Goal: Task Accomplishment & Management: Complete application form

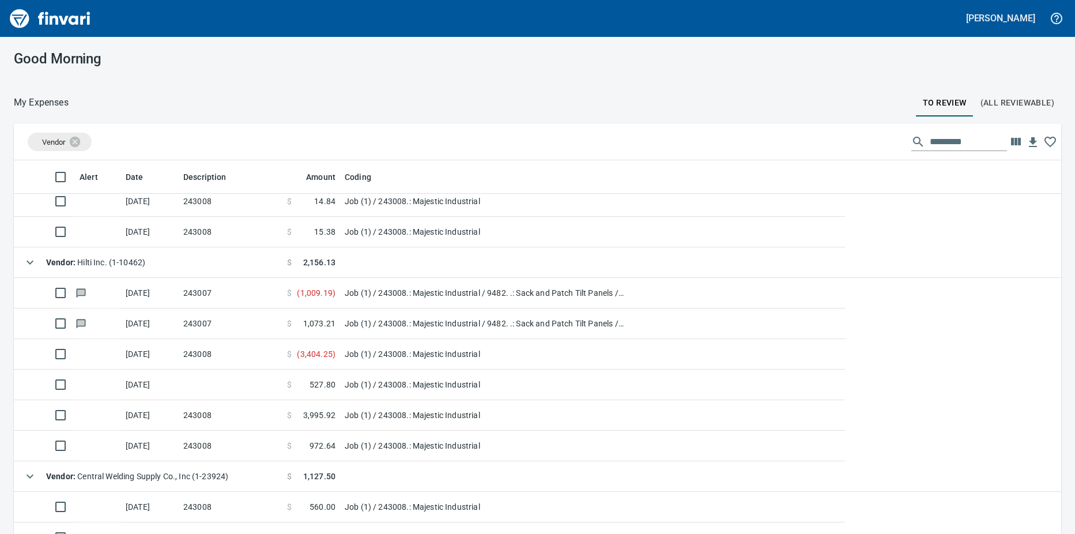
scroll to position [58, 0]
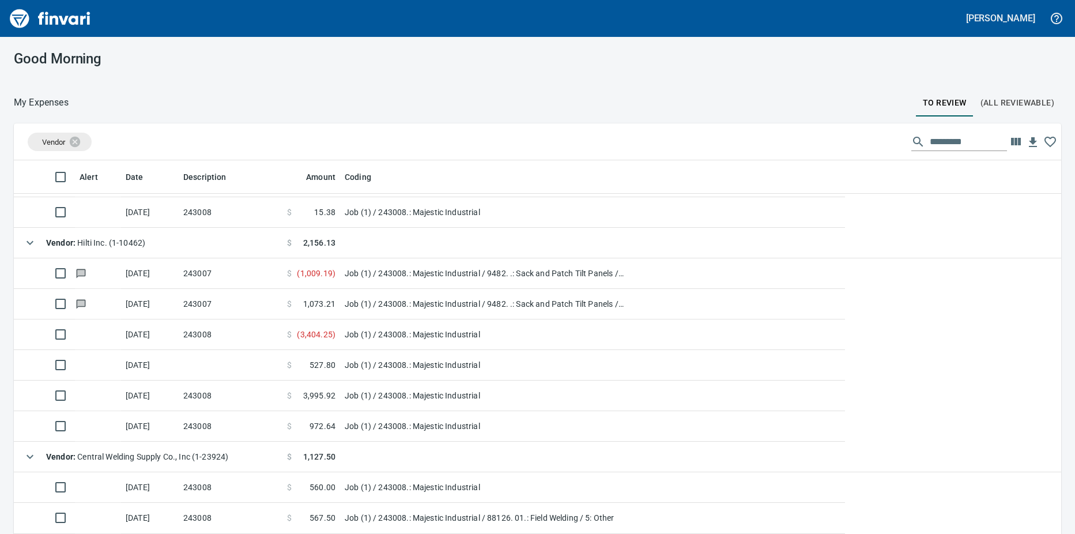
click at [78, 332] on td at bounding box center [98, 334] width 46 height 31
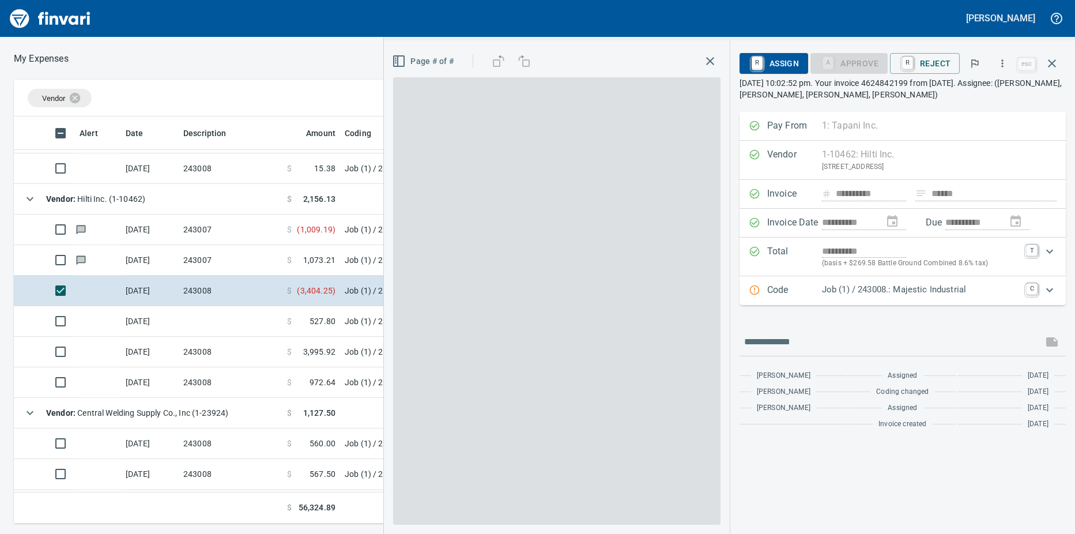
scroll to position [398, 742]
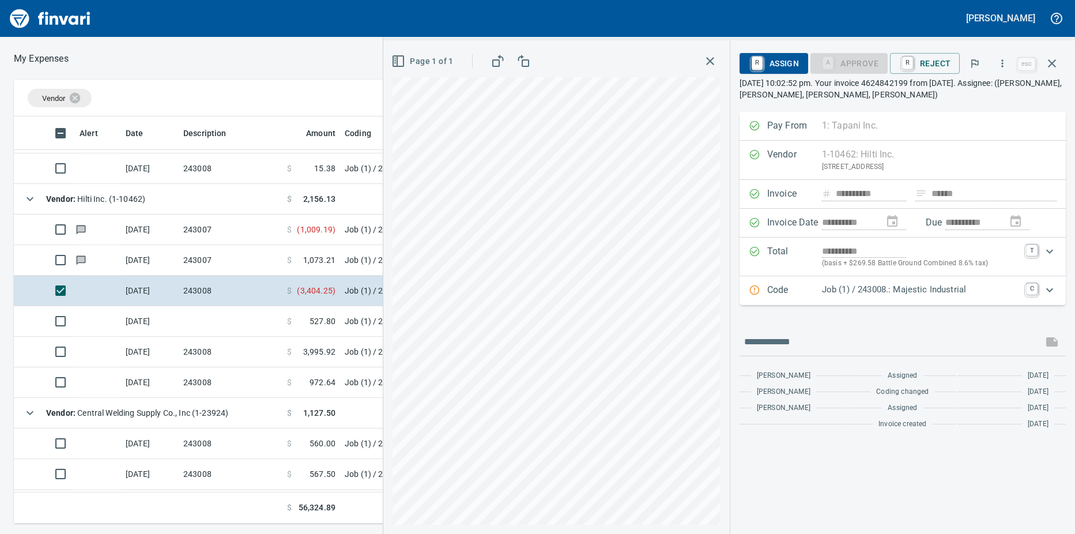
click at [1052, 290] on icon "Expand" at bounding box center [1050, 290] width 7 height 4
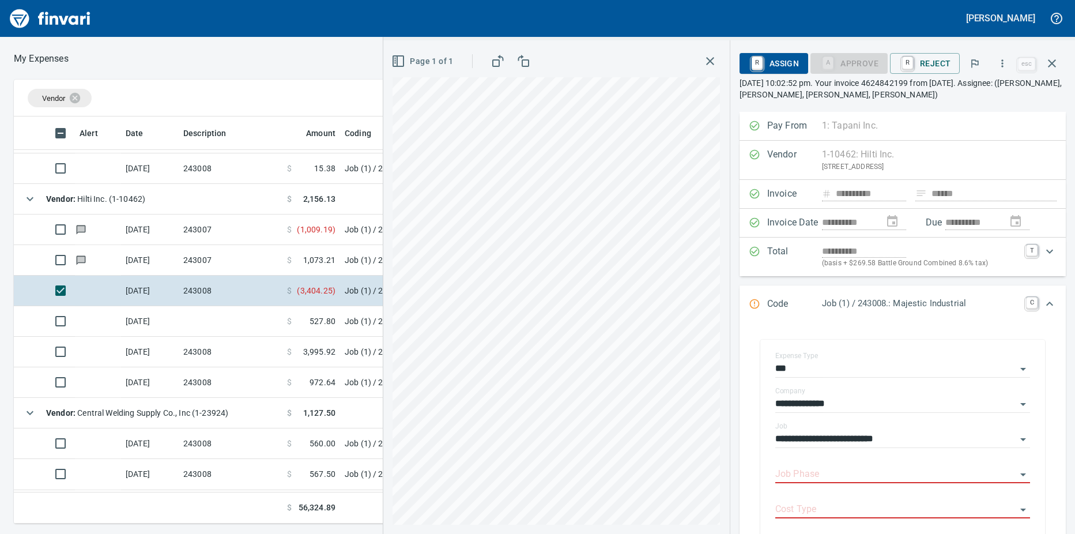
click at [816, 472] on input "Job Phase" at bounding box center [896, 474] width 241 height 16
click at [857, 475] on input "Job Phase" at bounding box center [896, 474] width 241 height 16
click at [1021, 474] on icon "Open" at bounding box center [1024, 474] width 6 height 3
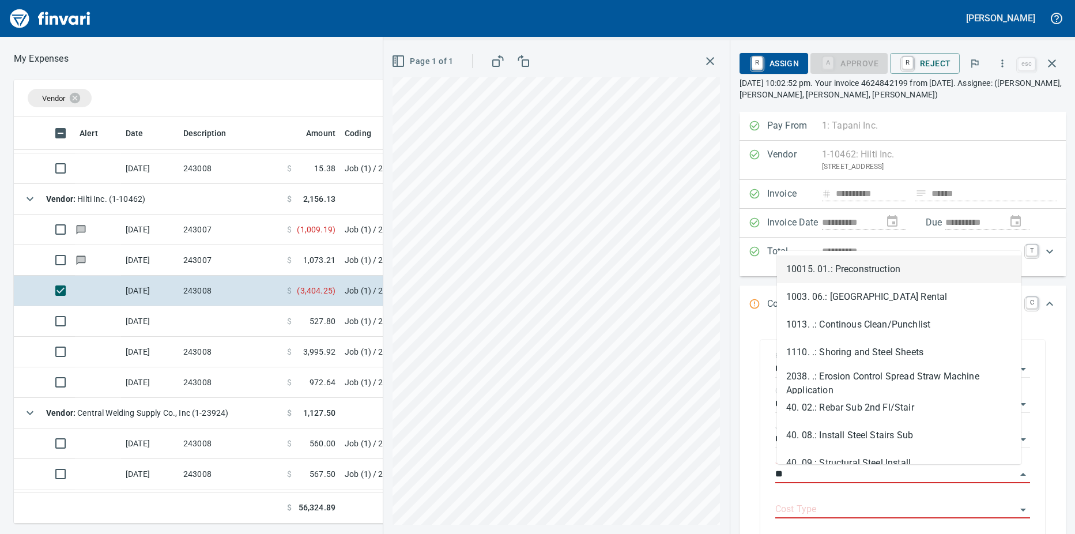
type input "*"
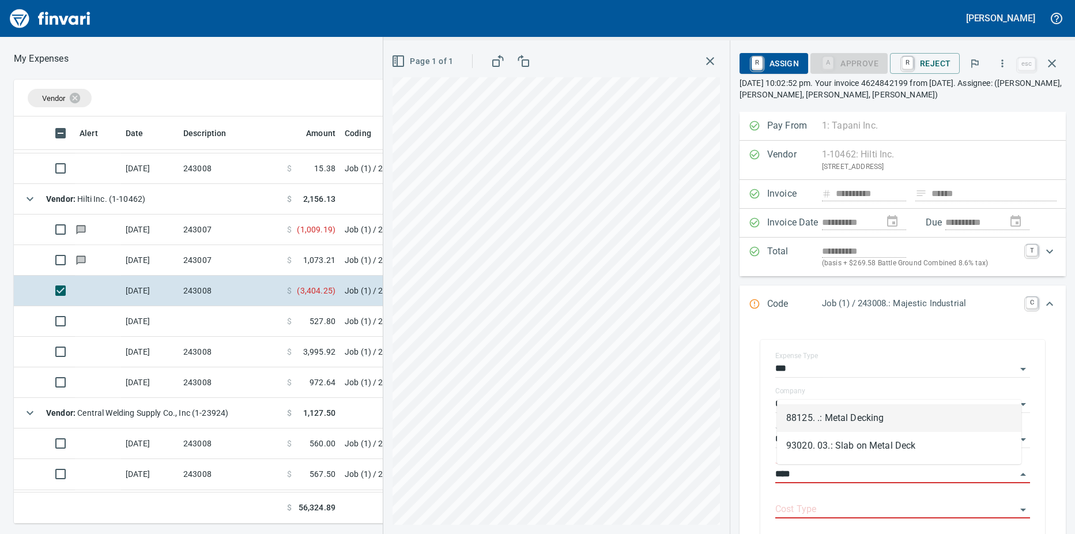
click at [862, 422] on li "88125. .: Metal Decking" at bounding box center [899, 418] width 244 height 28
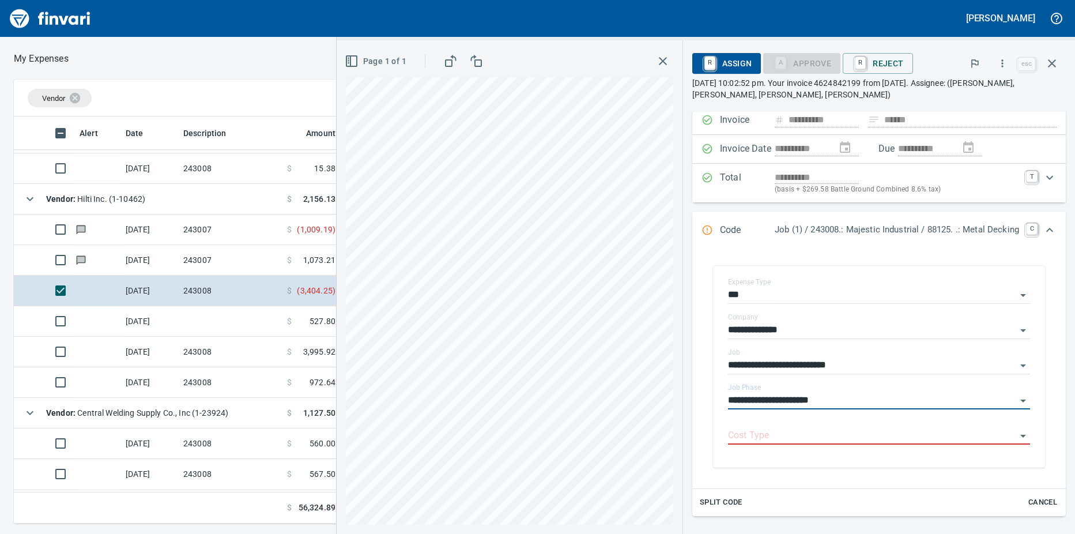
scroll to position [115, 0]
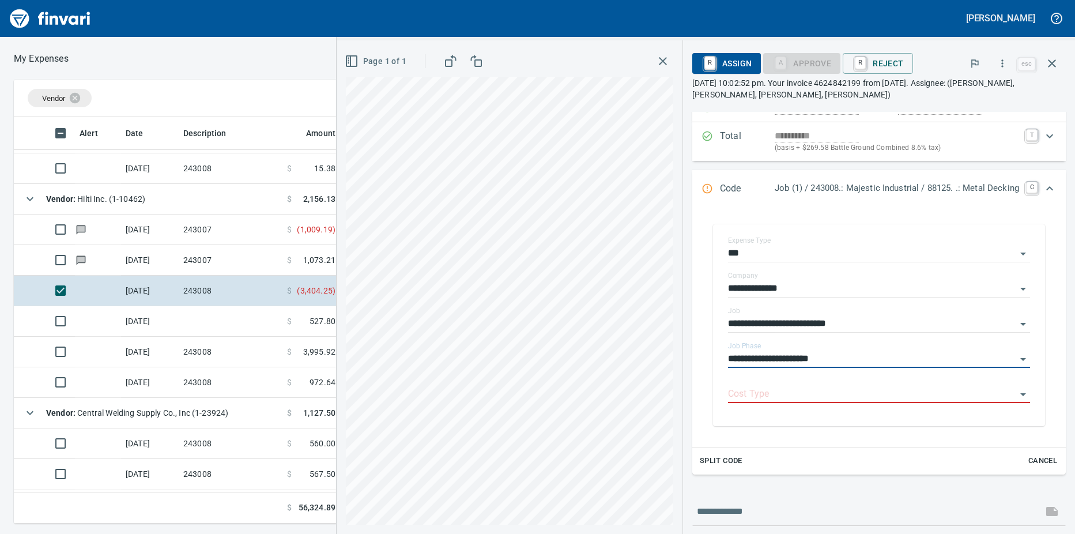
type input "**********"
click at [759, 403] on div "Cost Type" at bounding box center [879, 394] width 302 height 35
click at [758, 400] on input "Cost Type" at bounding box center [872, 394] width 288 height 16
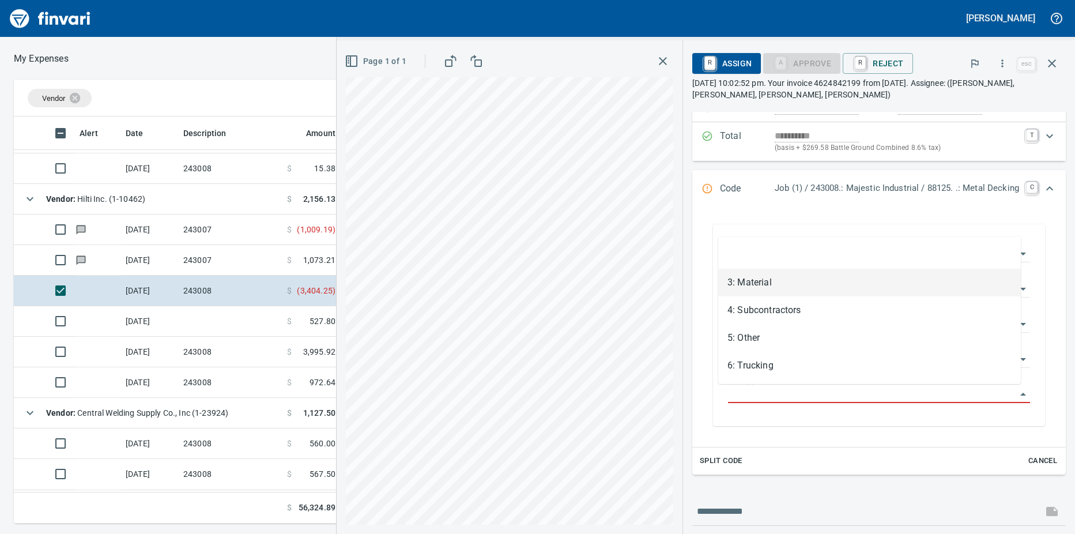
click at [763, 281] on li "3: Material" at bounding box center [869, 283] width 303 height 28
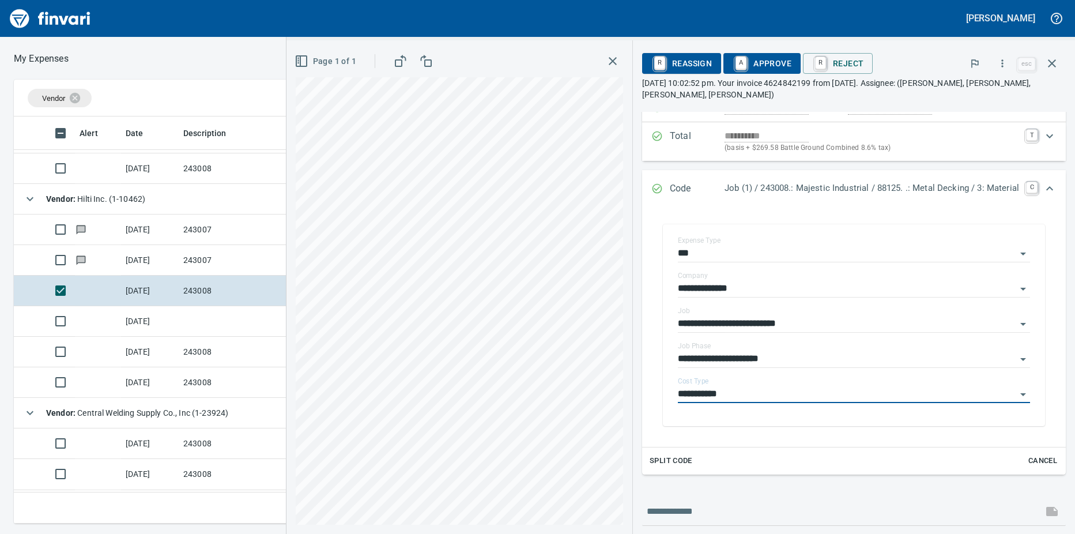
type input "**********"
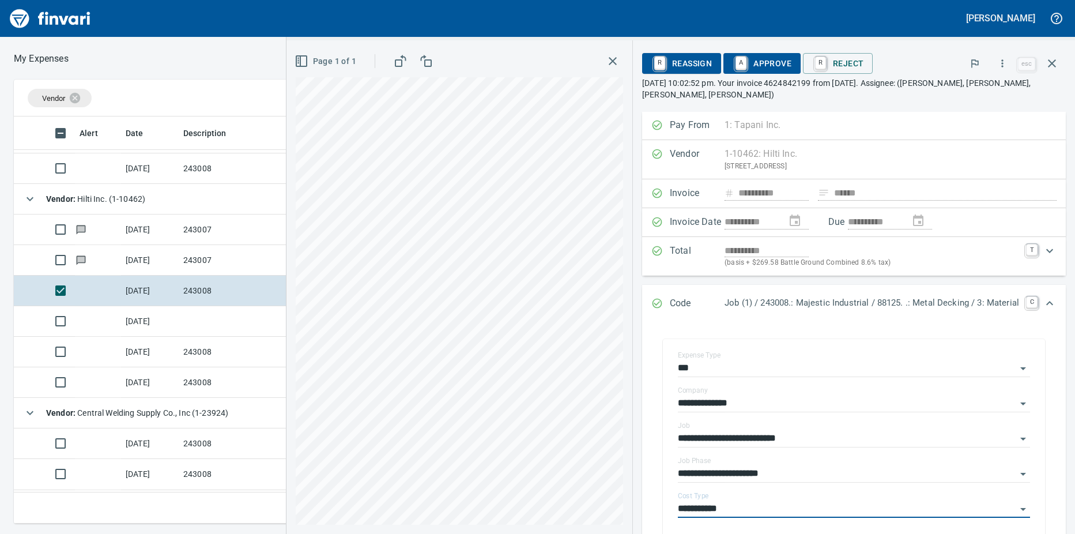
scroll to position [0, 0]
click at [736, 63] on link "A" at bounding box center [741, 63] width 11 height 13
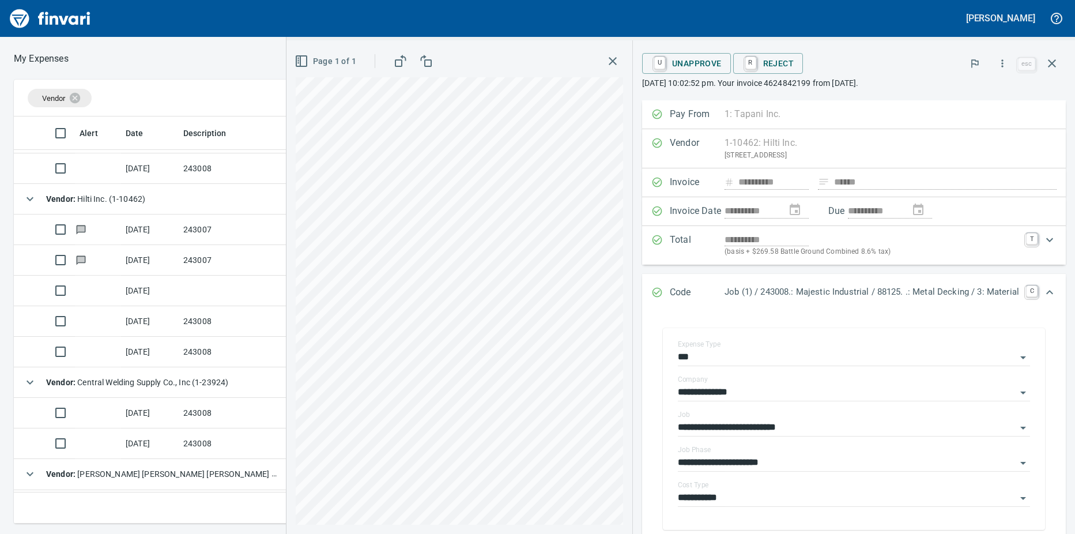
click at [179, 291] on td at bounding box center [231, 291] width 104 height 31
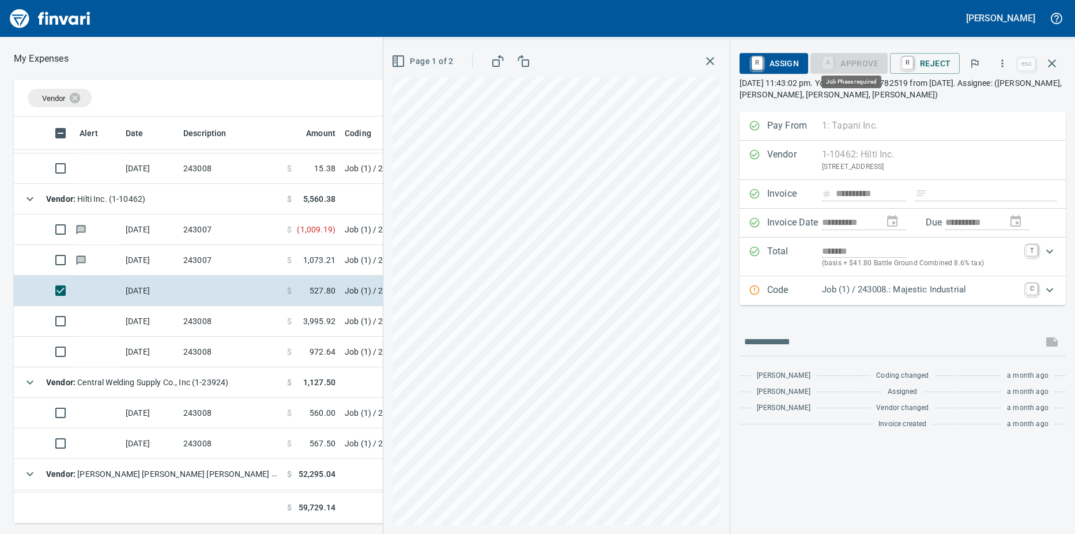
scroll to position [398, 742]
click at [1049, 291] on icon "Expand" at bounding box center [1050, 290] width 14 height 14
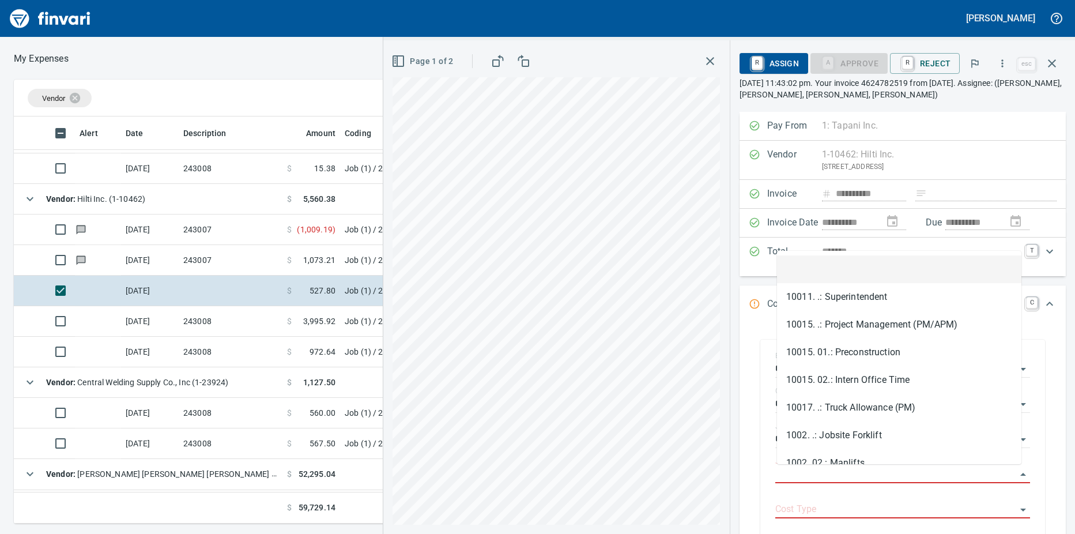
click at [818, 477] on input "Job Phase" at bounding box center [896, 474] width 241 height 16
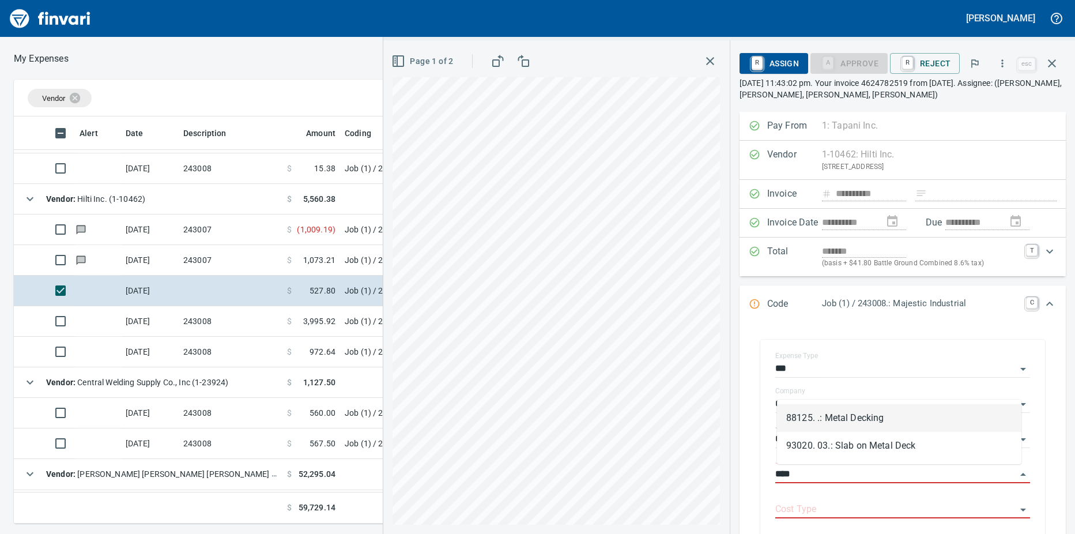
click at [852, 413] on li "88125. .: Metal Decking" at bounding box center [899, 418] width 244 height 28
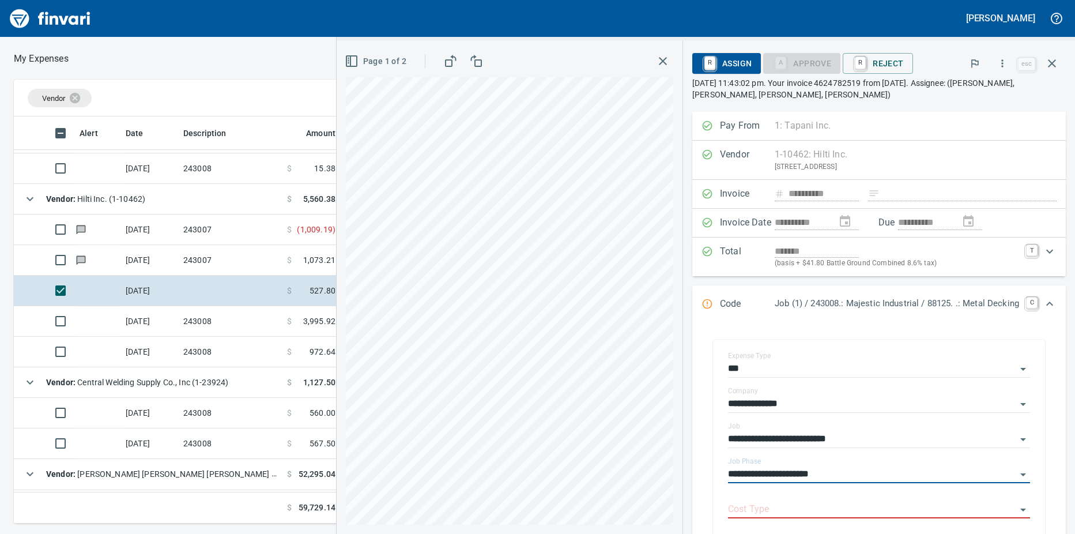
type input "**********"
click at [833, 506] on input "Cost Type" at bounding box center [872, 510] width 288 height 16
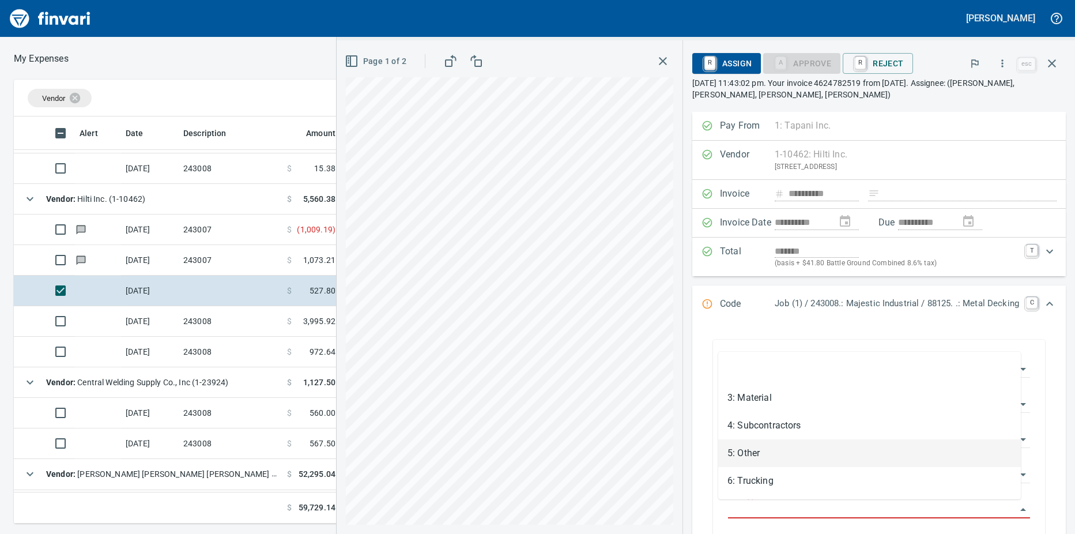
click at [764, 456] on li "5: Other" at bounding box center [869, 453] width 303 height 28
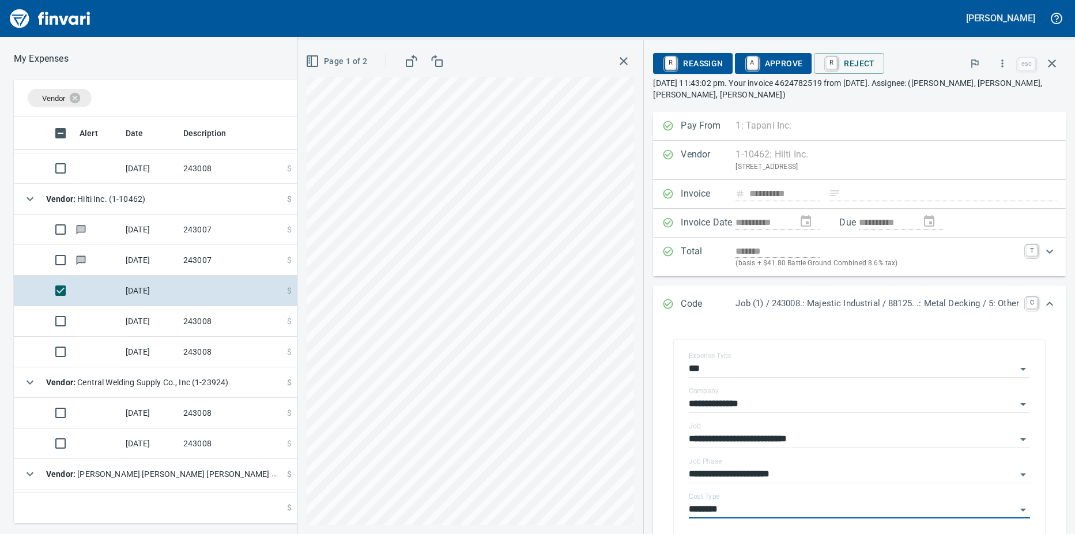
type input "********"
click at [747, 60] on link "A" at bounding box center [752, 63] width 11 height 13
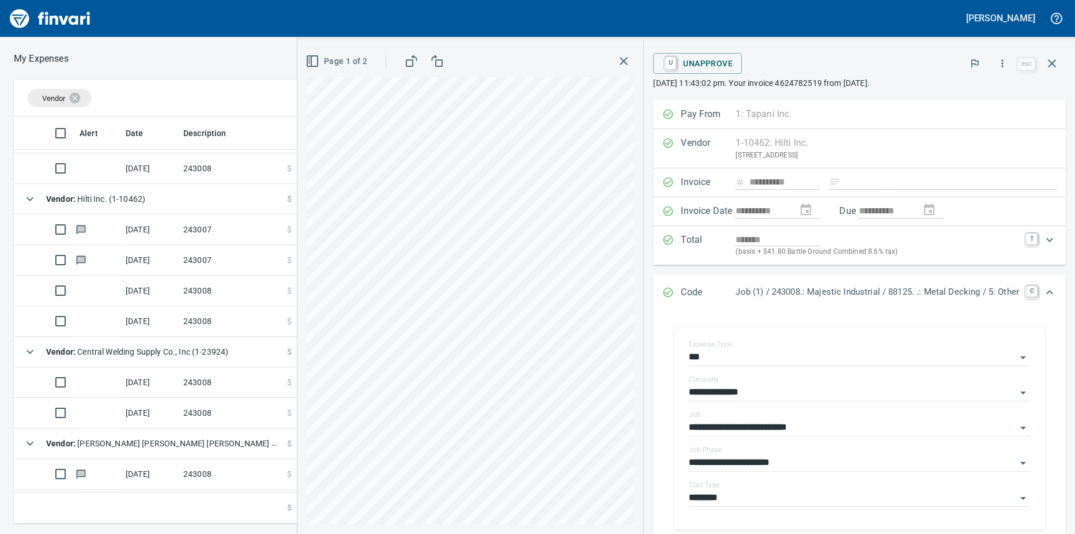
click at [112, 288] on td at bounding box center [98, 291] width 46 height 31
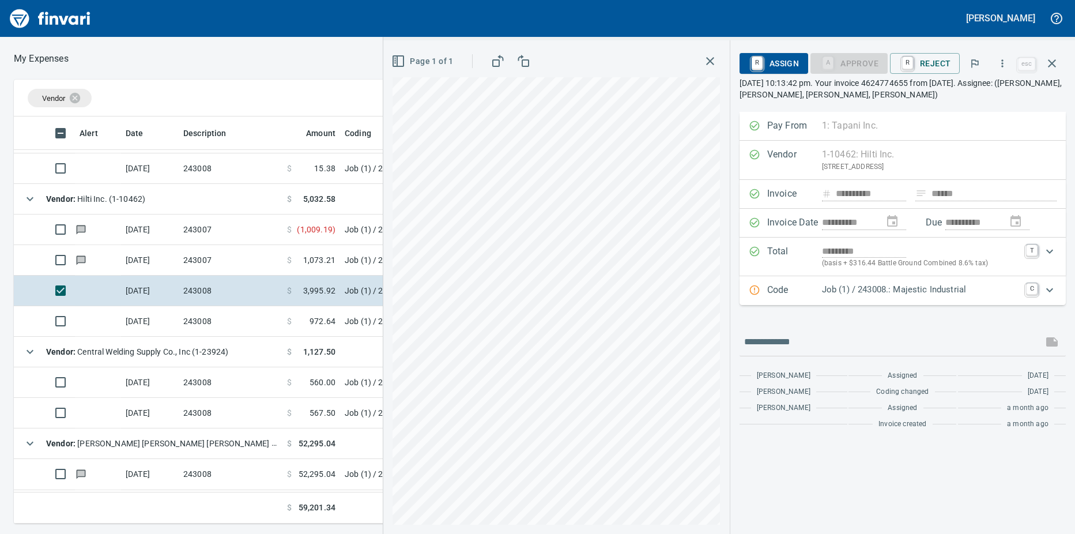
click at [1051, 293] on icon "Expand" at bounding box center [1050, 290] width 14 height 14
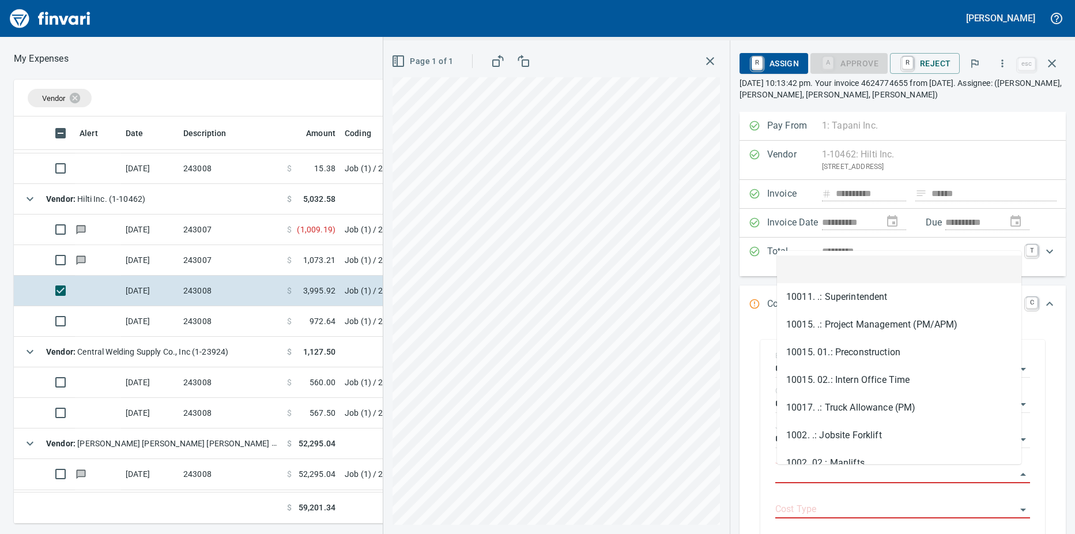
scroll to position [398, 742]
click at [816, 478] on input "Job Phase" at bounding box center [896, 474] width 241 height 16
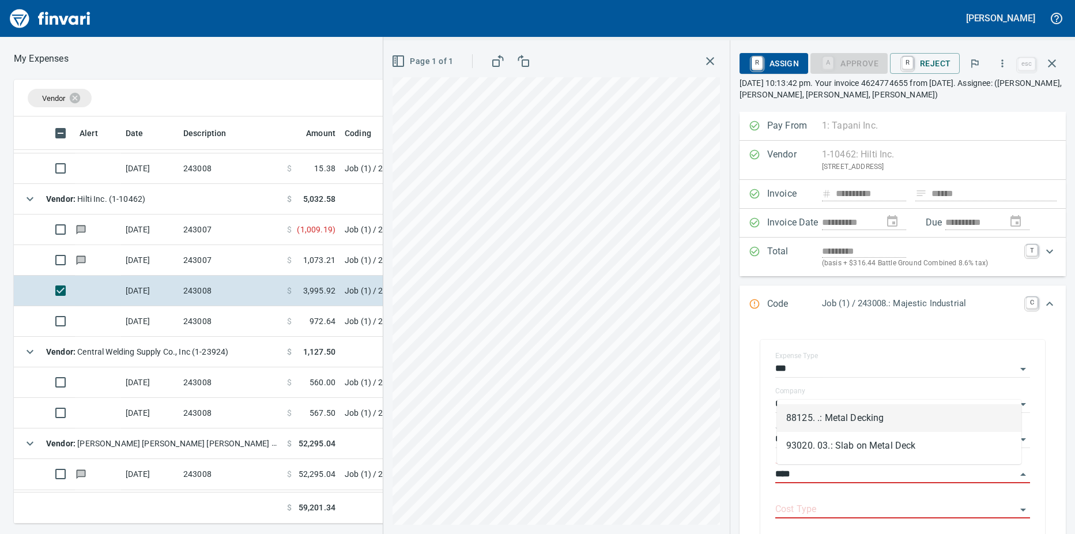
click at [845, 424] on li "88125. .: Metal Decking" at bounding box center [899, 418] width 244 height 28
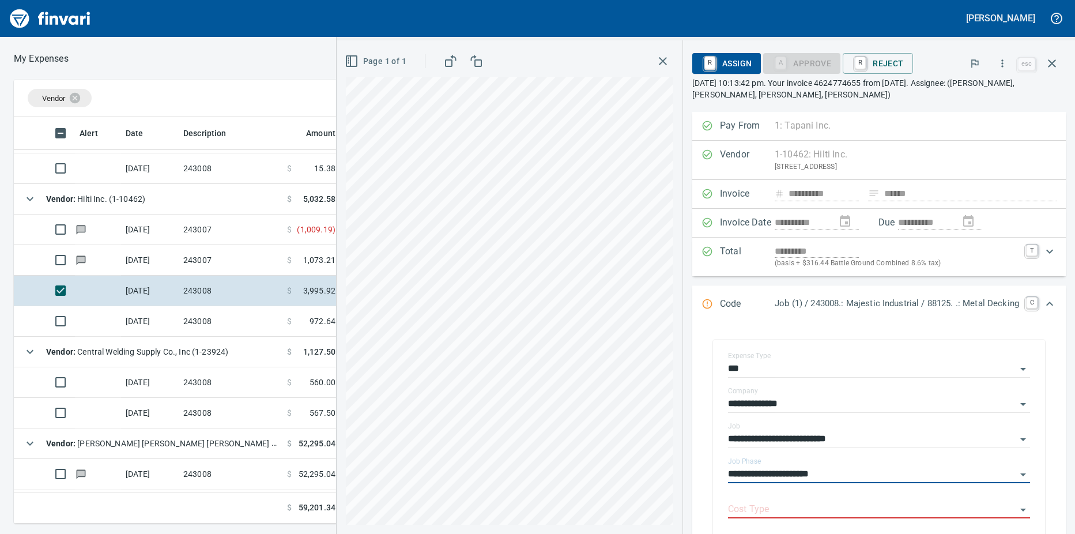
type input "**********"
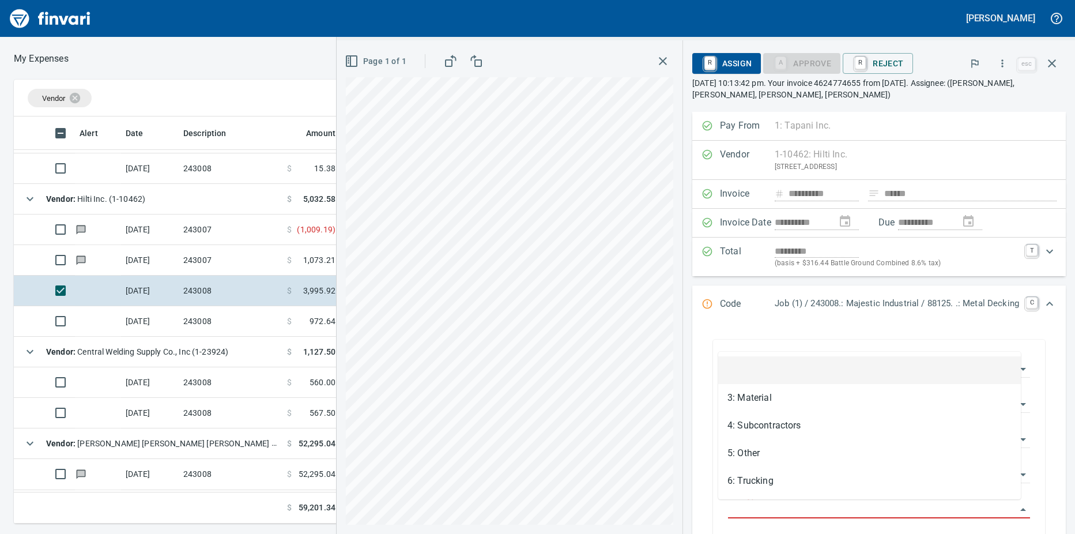
click at [810, 505] on input "Cost Type" at bounding box center [872, 510] width 288 height 16
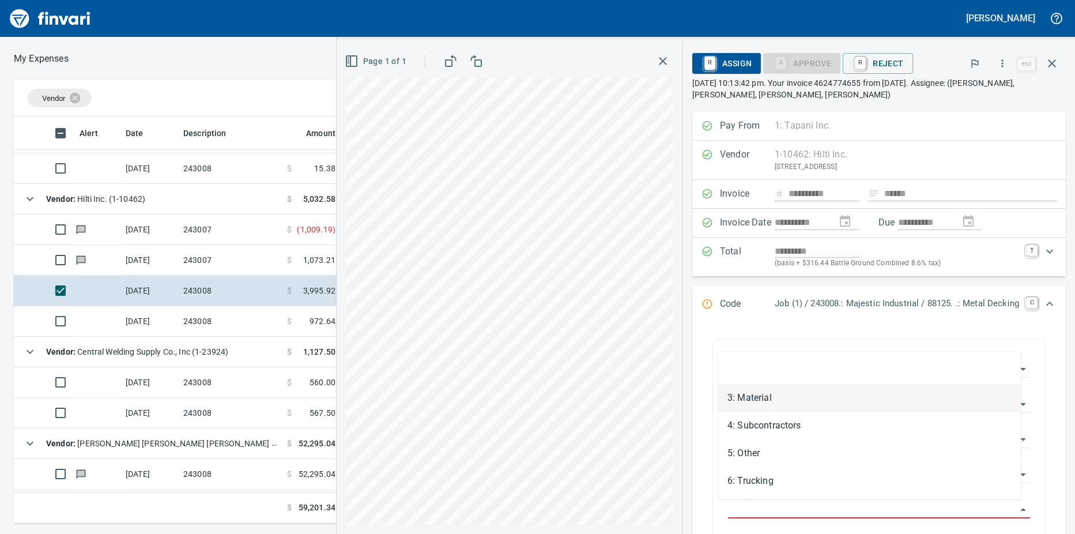
click at [757, 399] on li "3: Material" at bounding box center [869, 398] width 303 height 28
type input "**********"
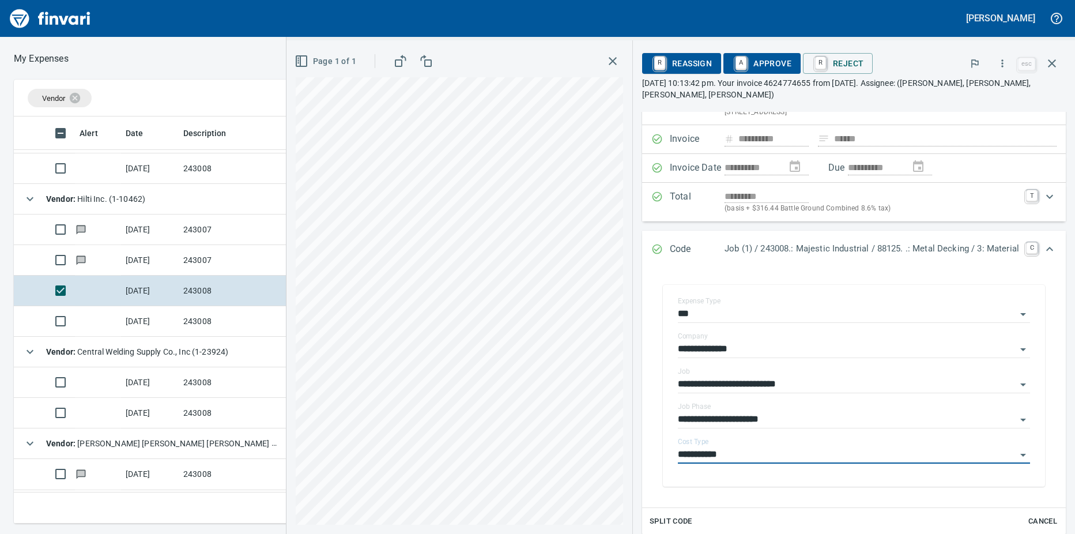
scroll to position [194, 0]
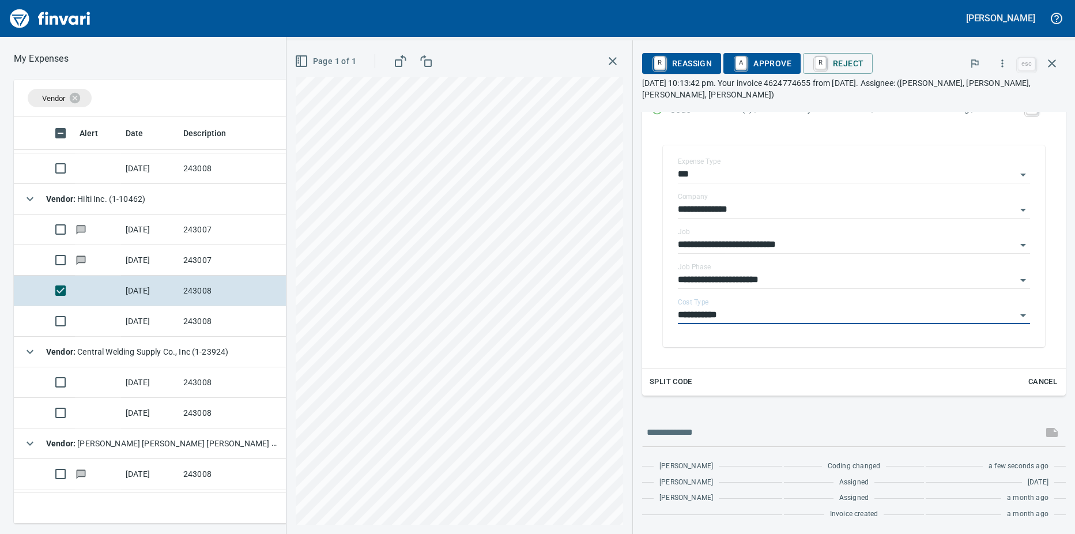
click at [736, 65] on link "A" at bounding box center [741, 63] width 11 height 13
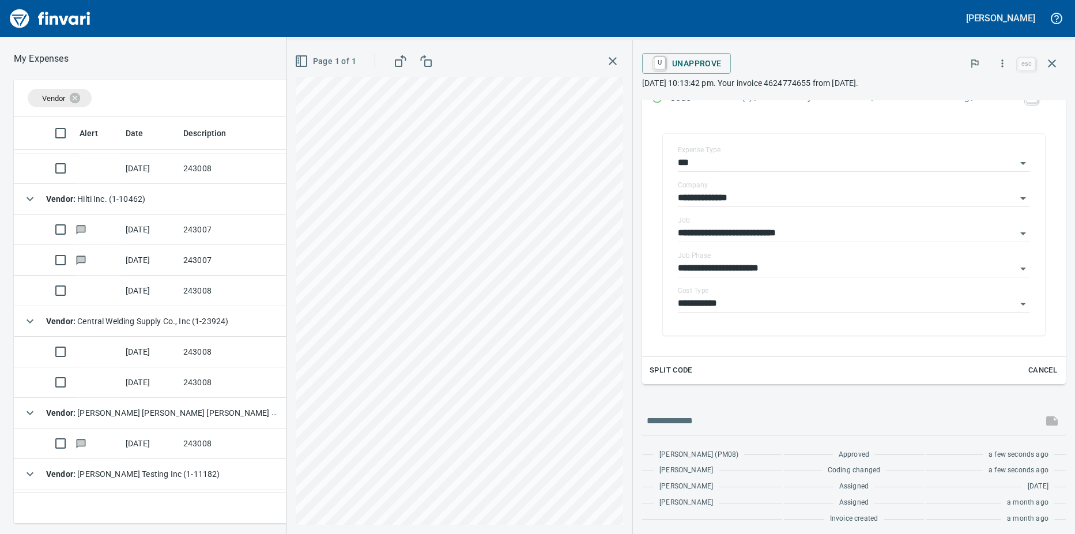
click at [85, 287] on td at bounding box center [98, 291] width 46 height 31
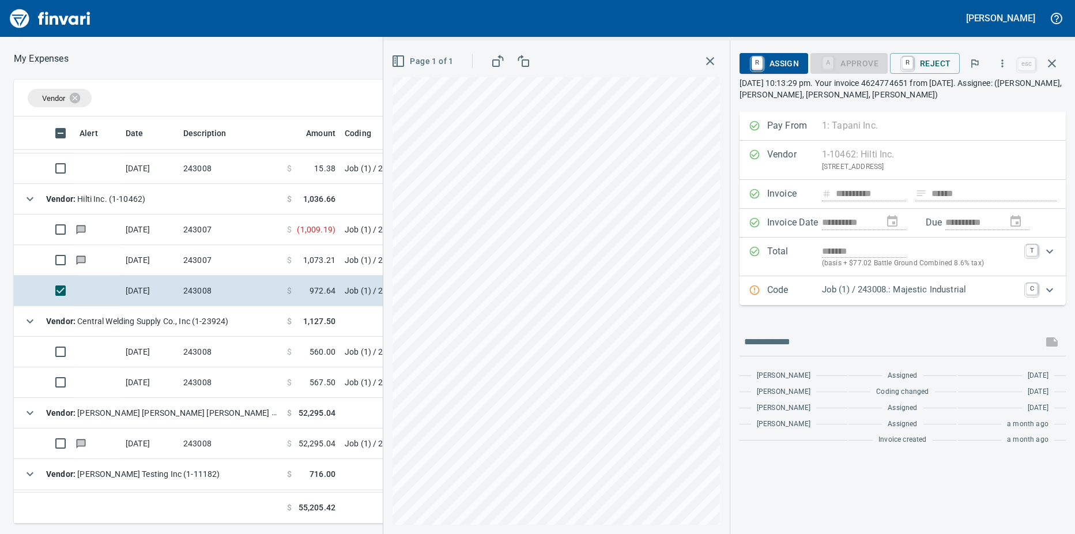
click at [1055, 291] on icon "Expand" at bounding box center [1050, 290] width 14 height 14
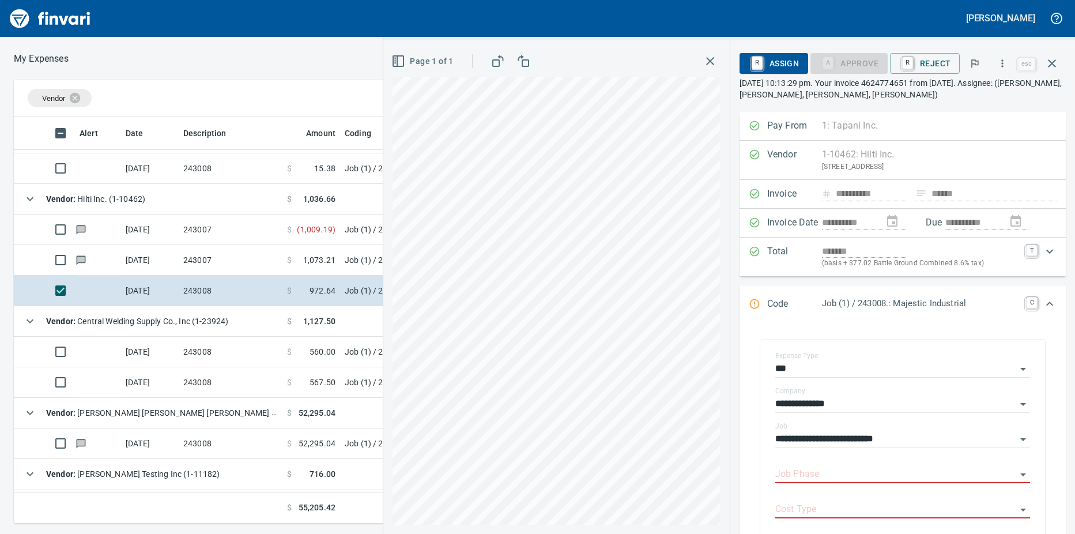
scroll to position [398, 742]
click at [806, 471] on input "Job Phase" at bounding box center [896, 474] width 241 height 16
click at [835, 419] on li "88125. .: Metal Decking" at bounding box center [899, 418] width 244 height 28
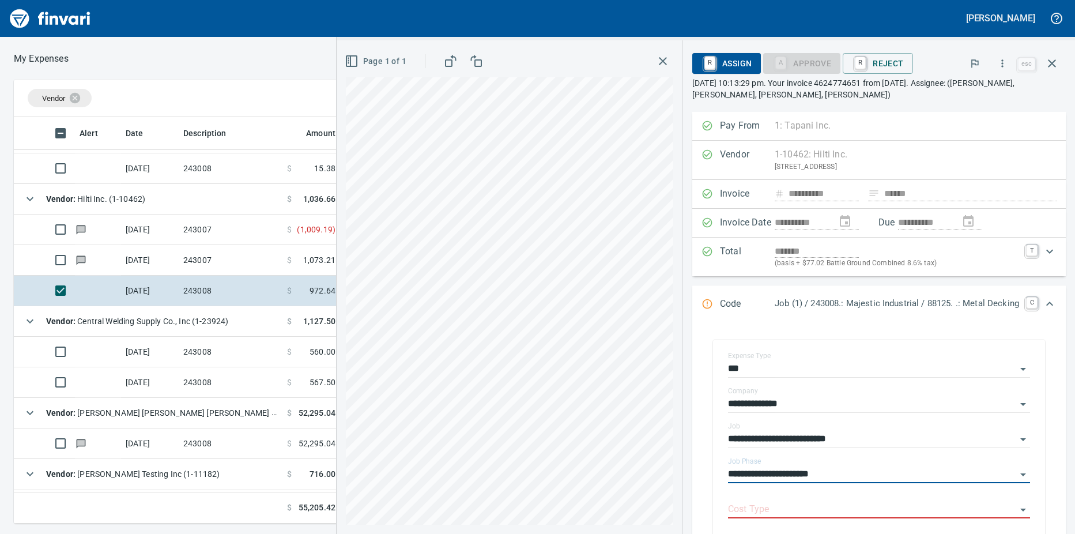
type input "**********"
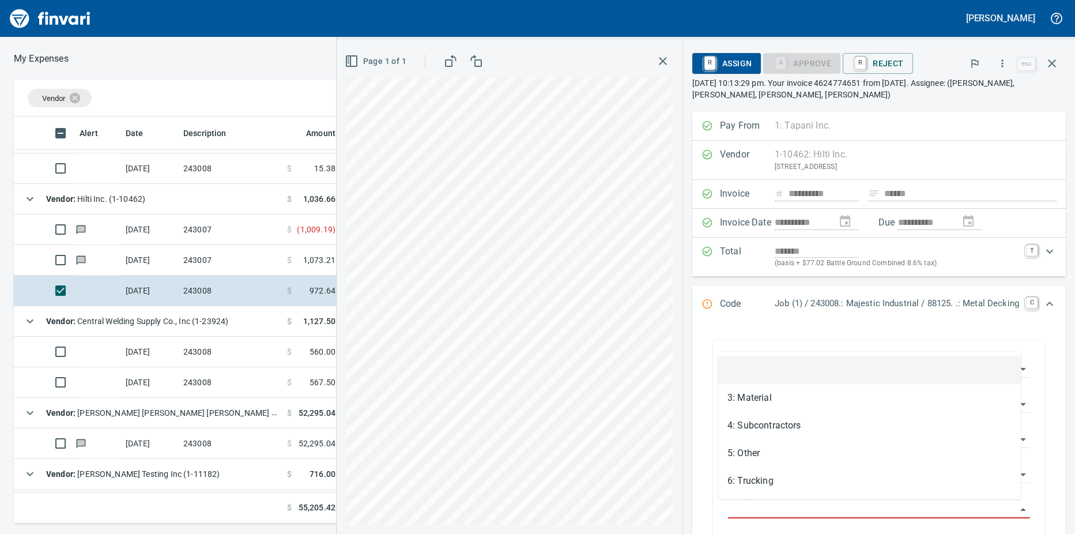
click at [783, 508] on input "Cost Type" at bounding box center [872, 510] width 288 height 16
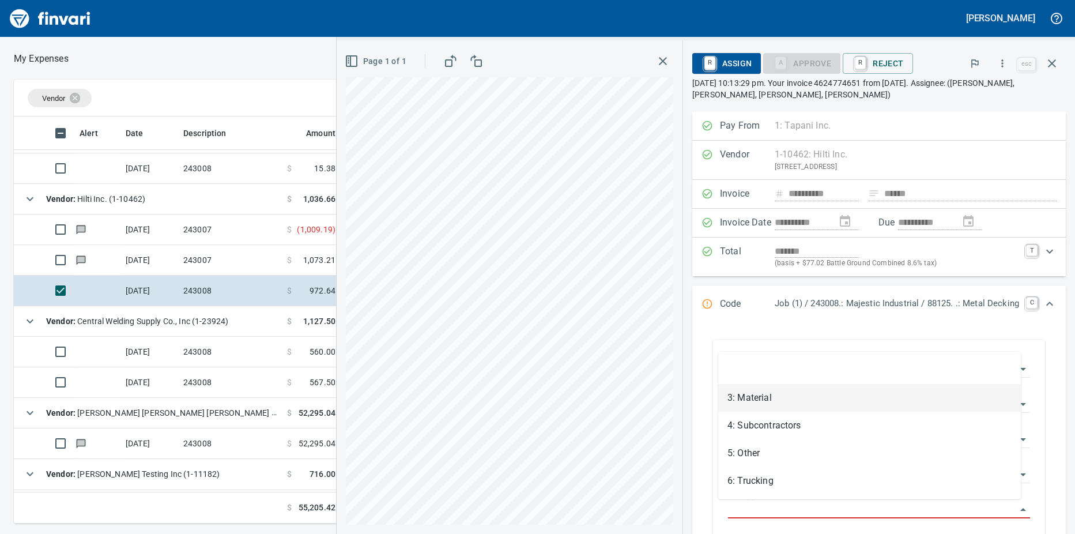
click at [774, 408] on li "3: Material" at bounding box center [869, 398] width 303 height 28
type input "**********"
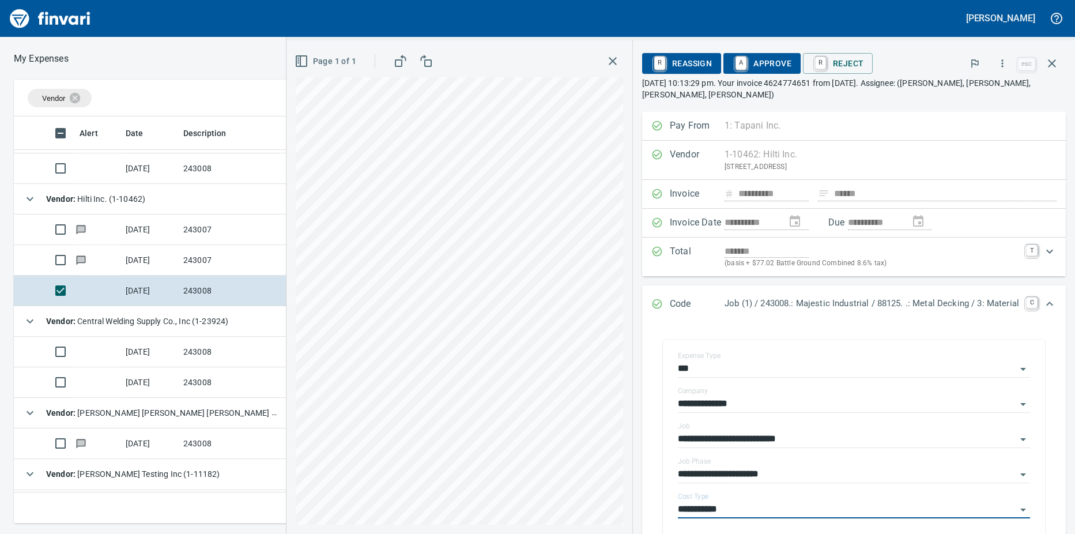
click at [736, 60] on link "A" at bounding box center [741, 63] width 11 height 13
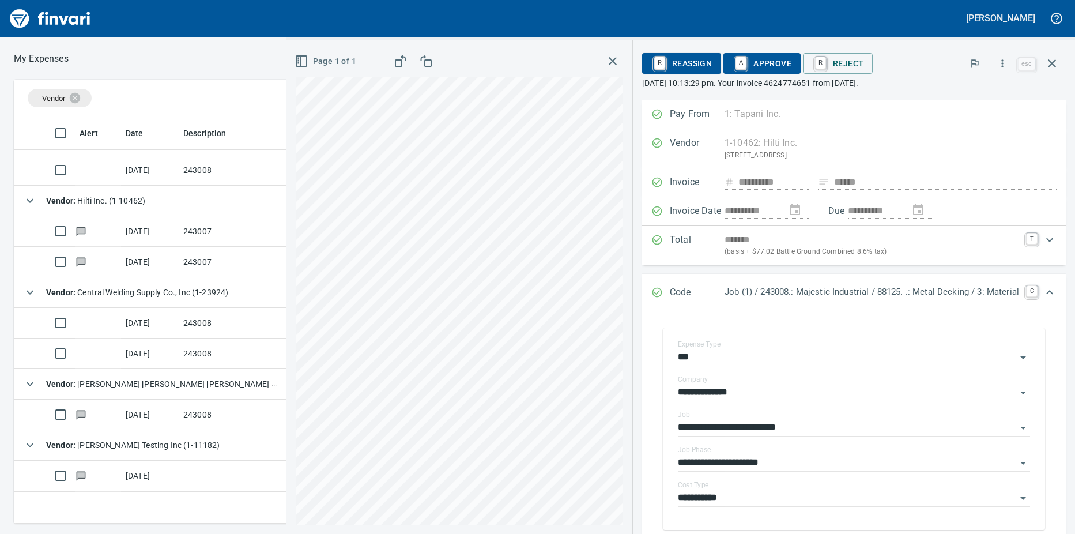
scroll to position [55, 0]
click at [102, 236] on td at bounding box center [98, 232] width 46 height 31
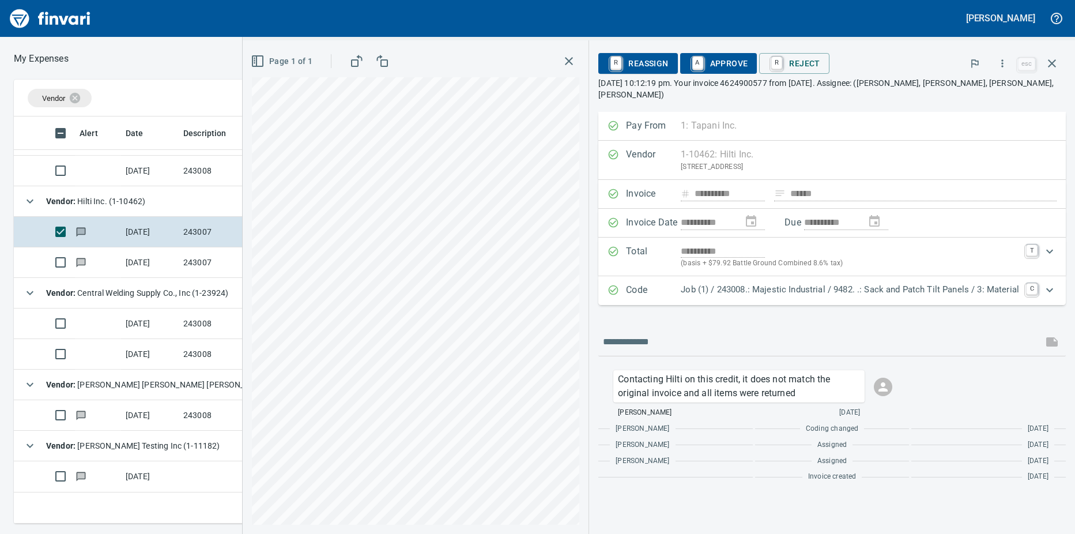
click at [103, 258] on td at bounding box center [98, 262] width 46 height 31
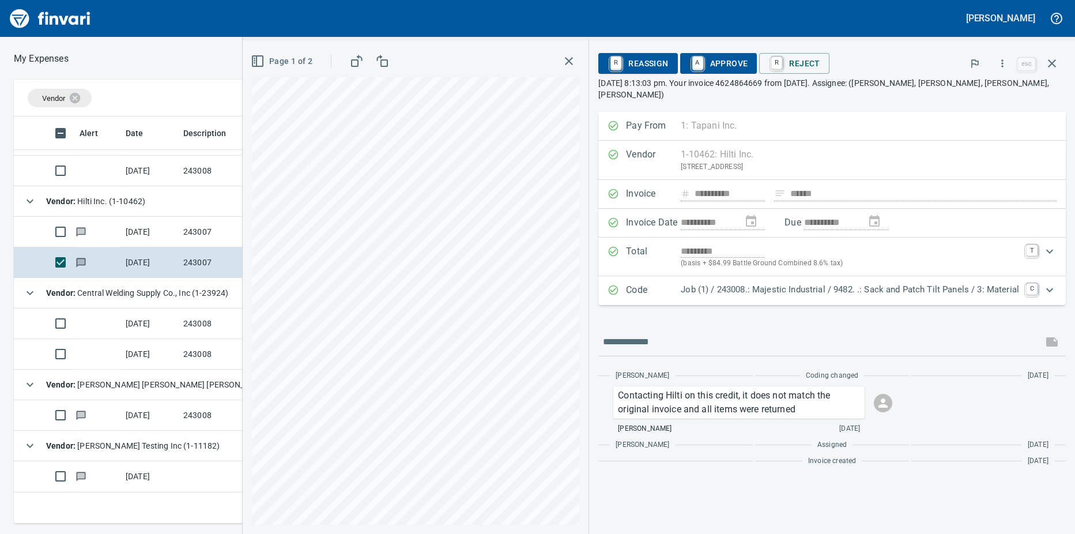
click at [97, 228] on td at bounding box center [98, 232] width 46 height 31
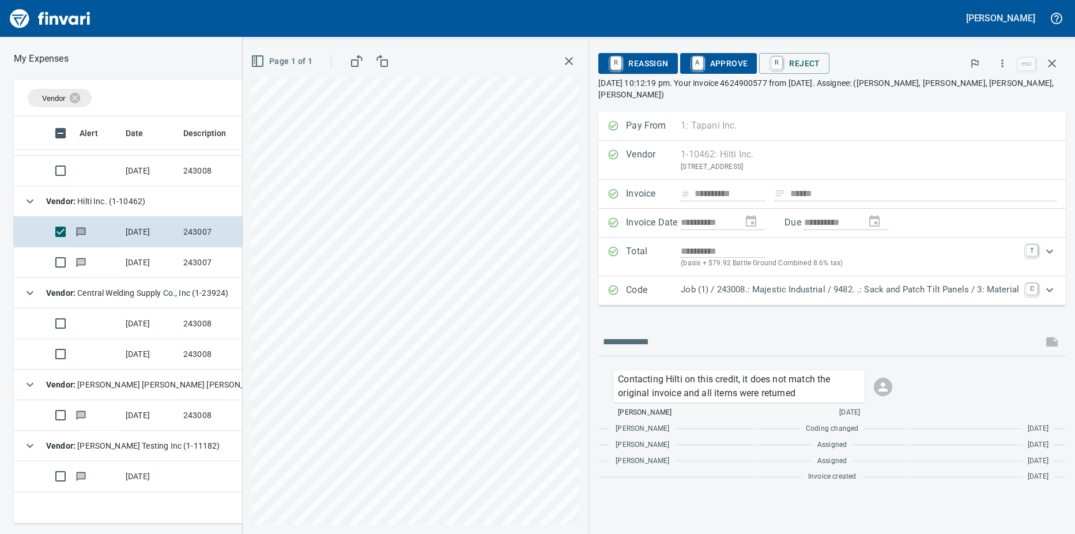
click at [103, 256] on td at bounding box center [98, 262] width 46 height 31
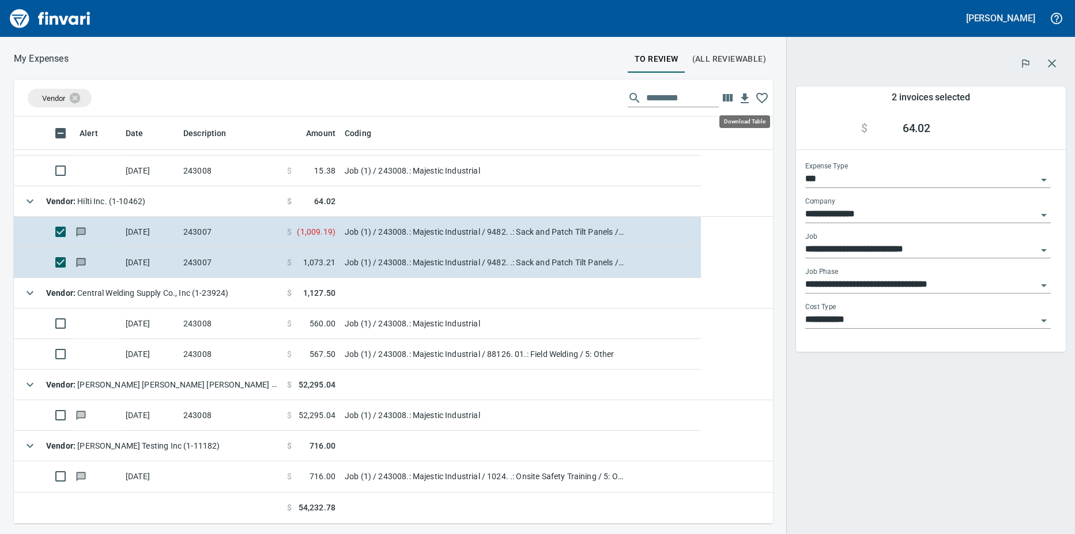
scroll to position [398, 742]
click at [99, 317] on td at bounding box center [98, 323] width 46 height 31
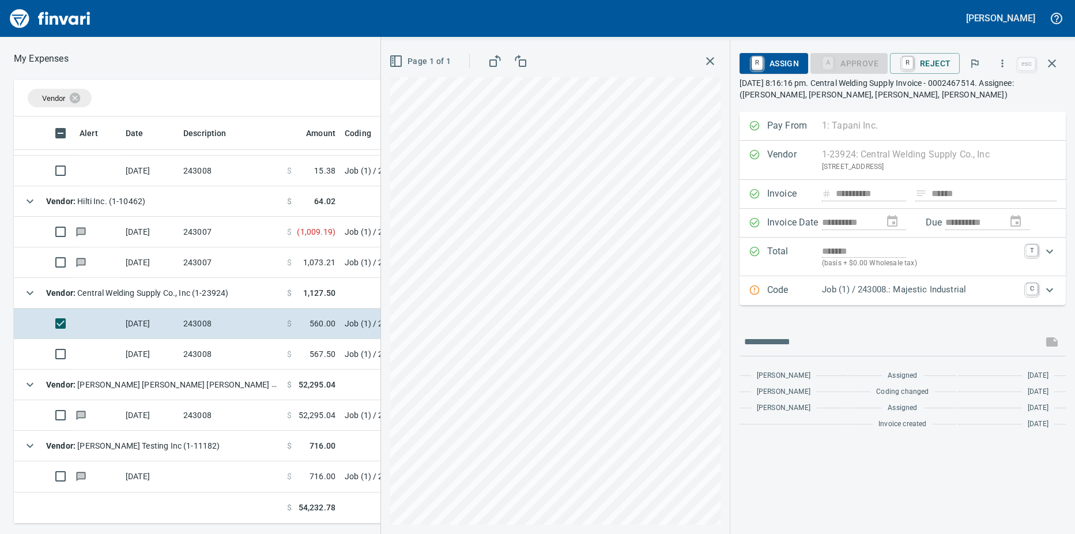
click at [97, 358] on td at bounding box center [98, 354] width 46 height 31
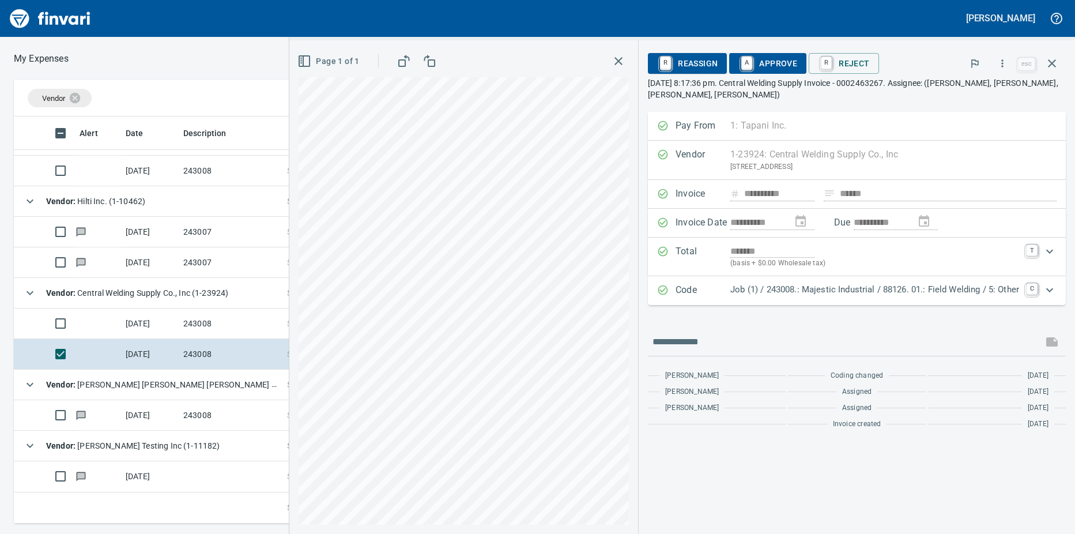
click at [104, 411] on td at bounding box center [98, 415] width 46 height 31
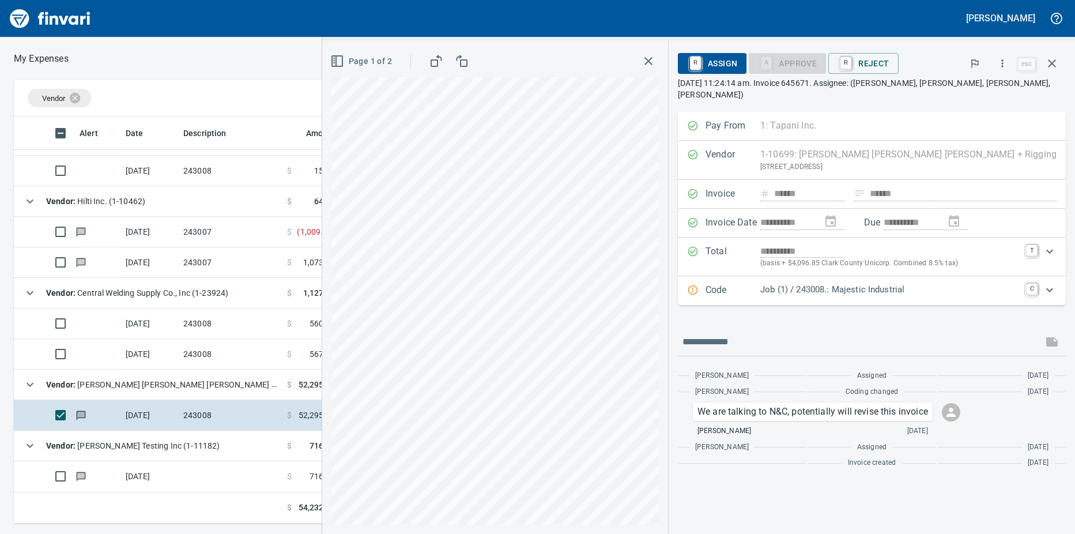
click at [97, 476] on td at bounding box center [98, 476] width 46 height 31
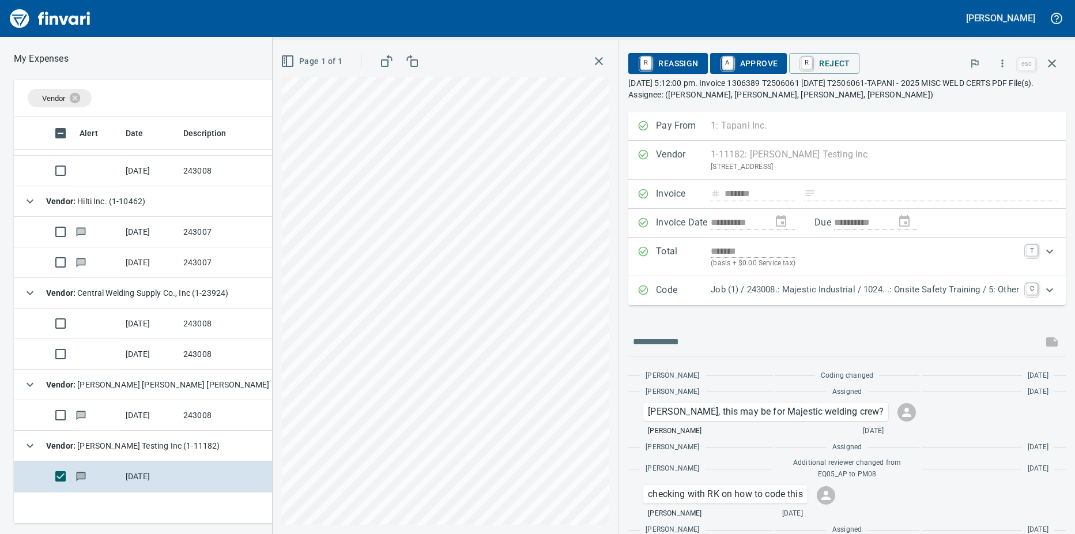
click at [112, 413] on td at bounding box center [98, 415] width 46 height 31
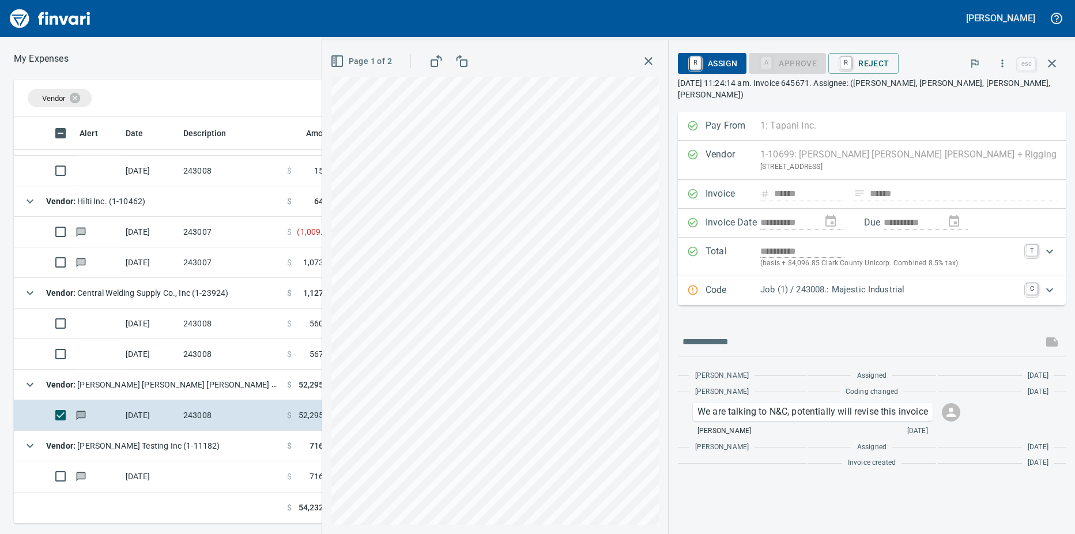
click at [113, 355] on td at bounding box center [98, 354] width 46 height 31
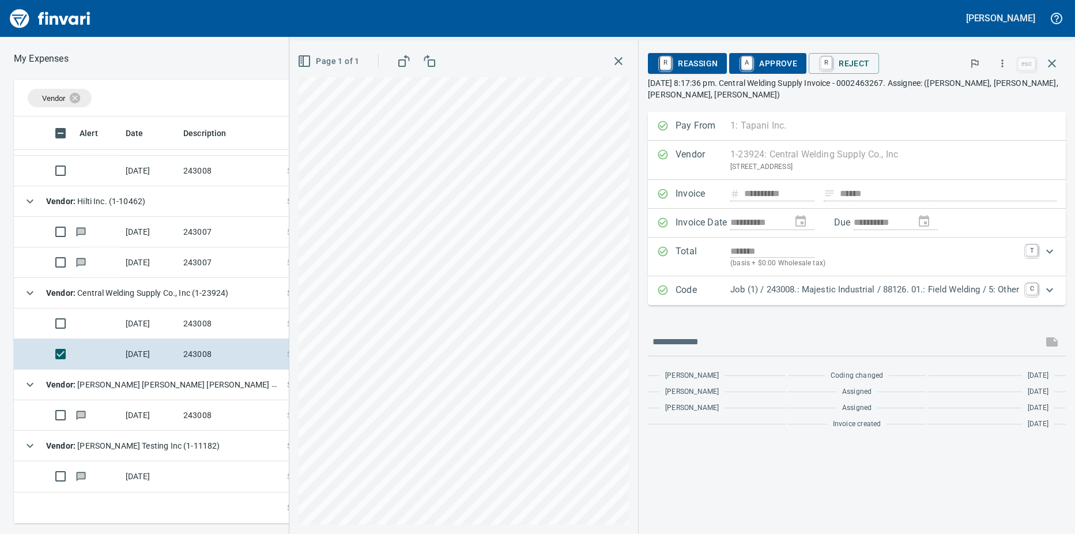
click at [115, 320] on td at bounding box center [98, 323] width 46 height 31
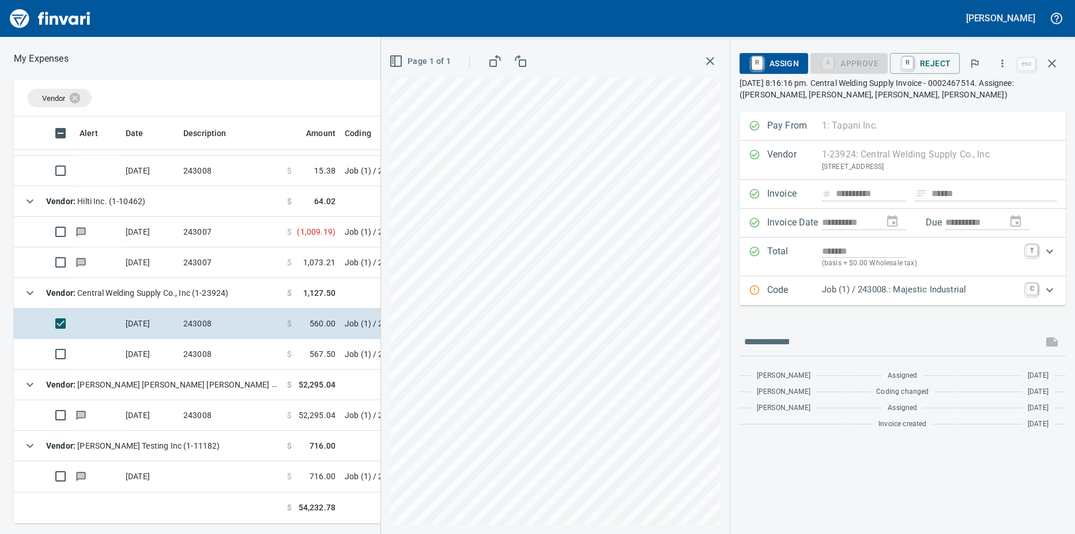
click at [121, 176] on td "[DATE]" at bounding box center [150, 171] width 58 height 31
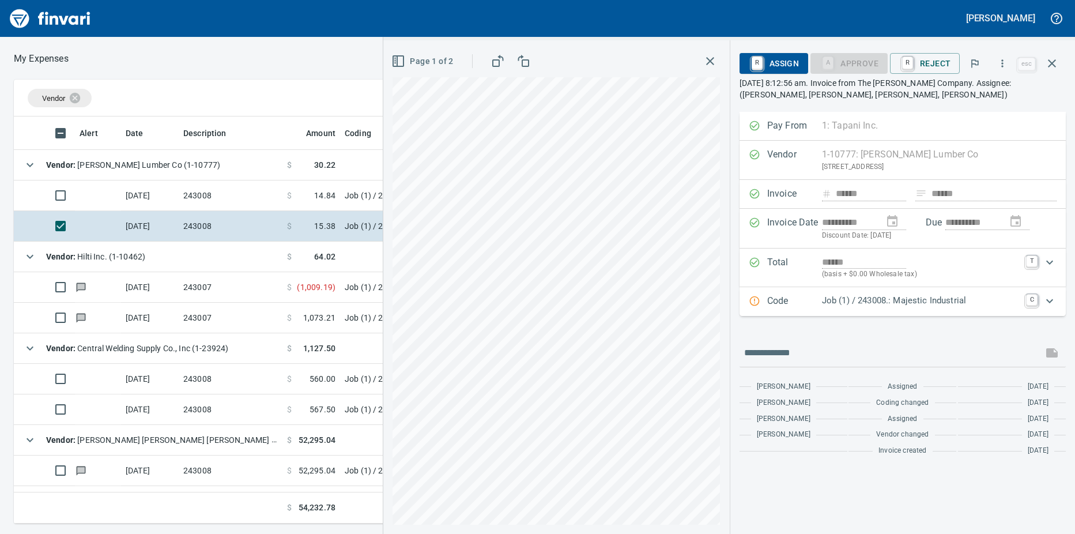
click at [1048, 301] on icon "Expand" at bounding box center [1050, 301] width 7 height 4
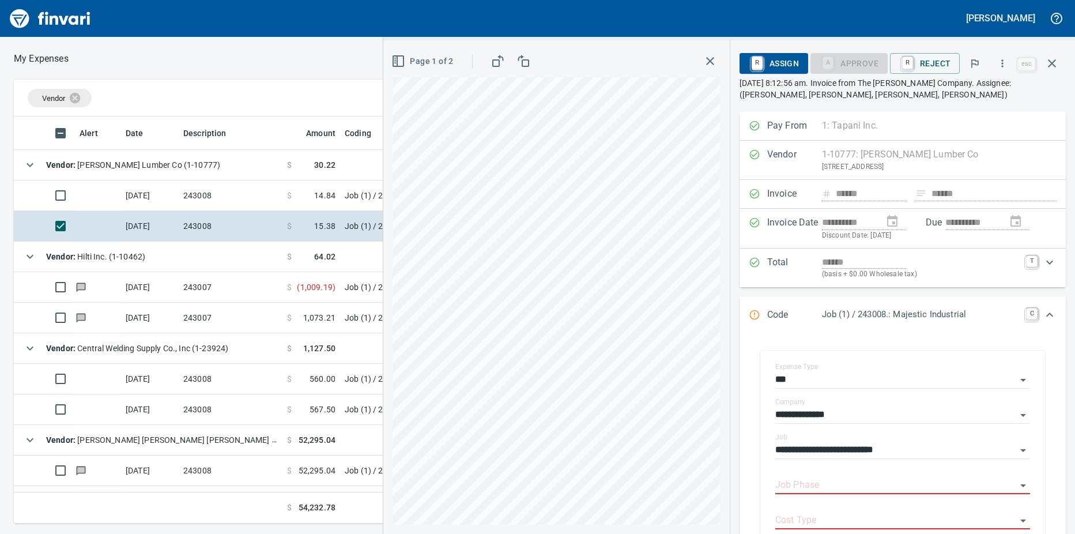
scroll to position [398, 742]
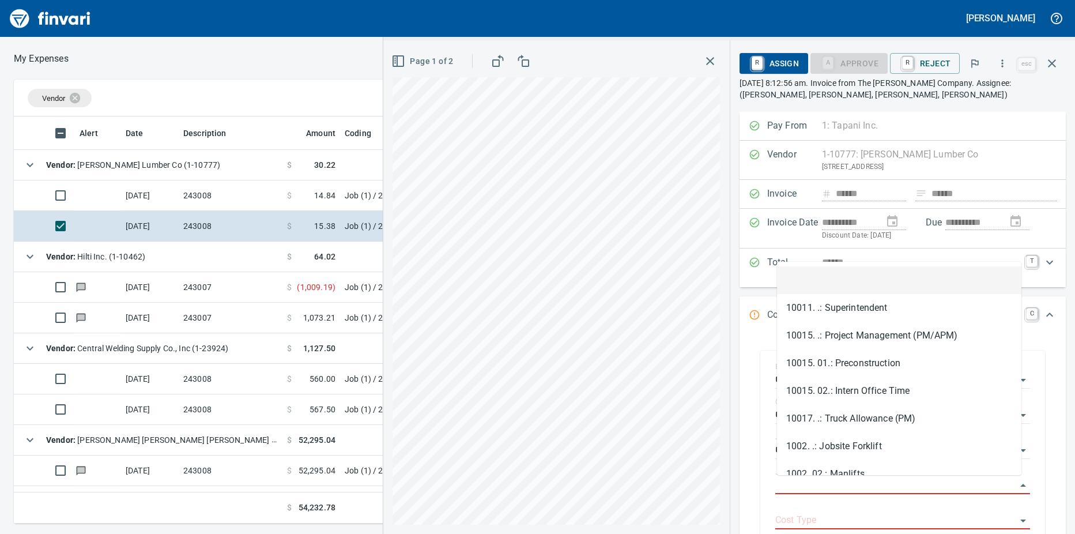
click at [858, 479] on input "Job Phase" at bounding box center [896, 485] width 241 height 16
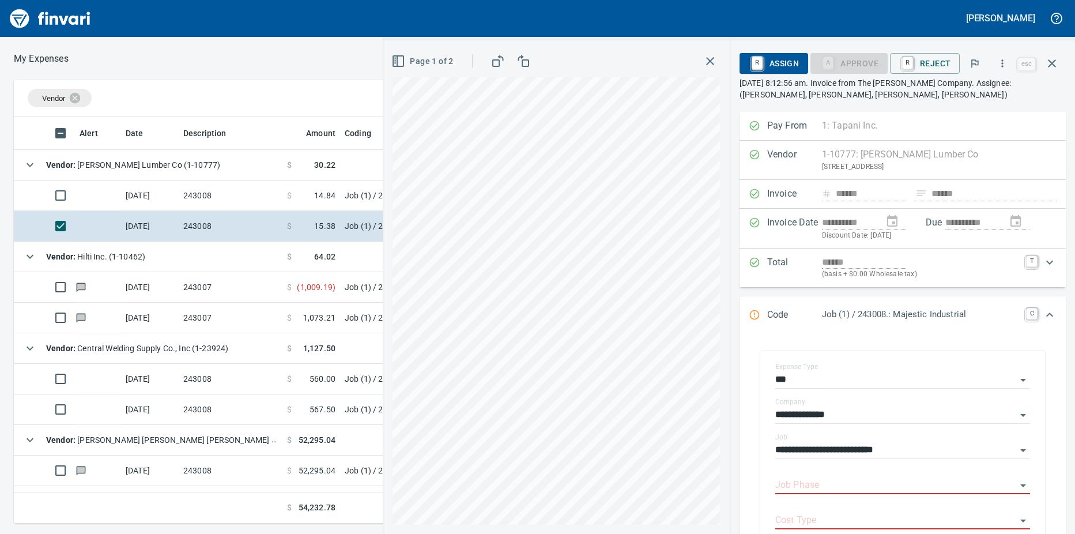
click at [96, 195] on td at bounding box center [98, 195] width 46 height 31
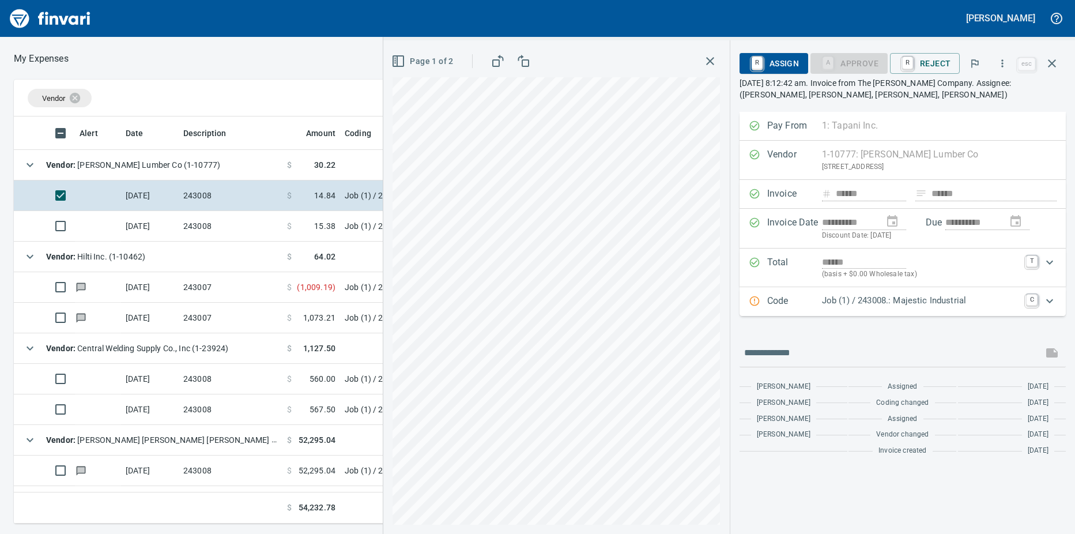
click at [111, 229] on td at bounding box center [98, 226] width 46 height 31
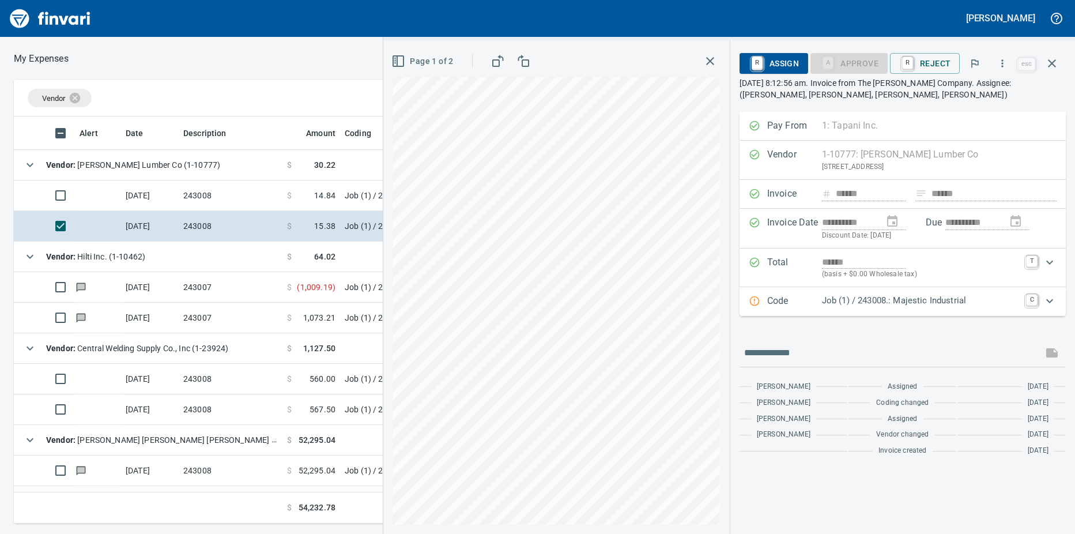
click at [97, 195] on td at bounding box center [98, 195] width 46 height 31
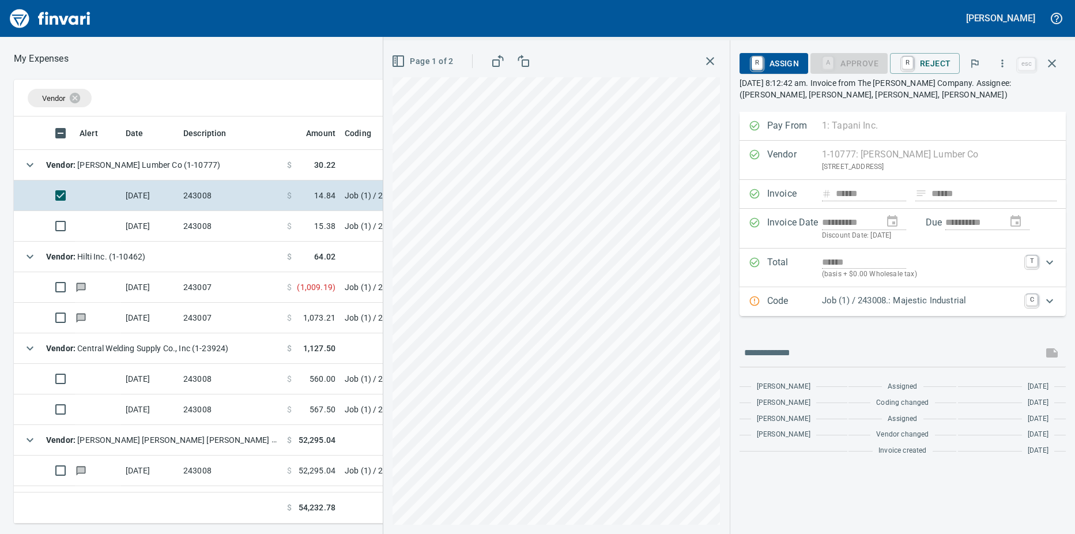
click at [105, 223] on td at bounding box center [98, 226] width 46 height 31
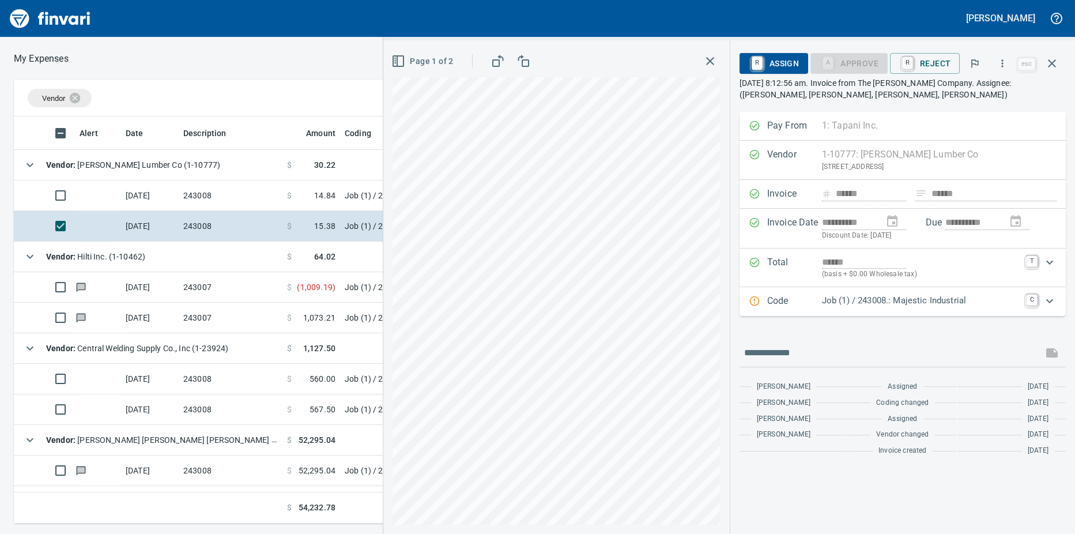
click at [113, 288] on td at bounding box center [98, 287] width 46 height 31
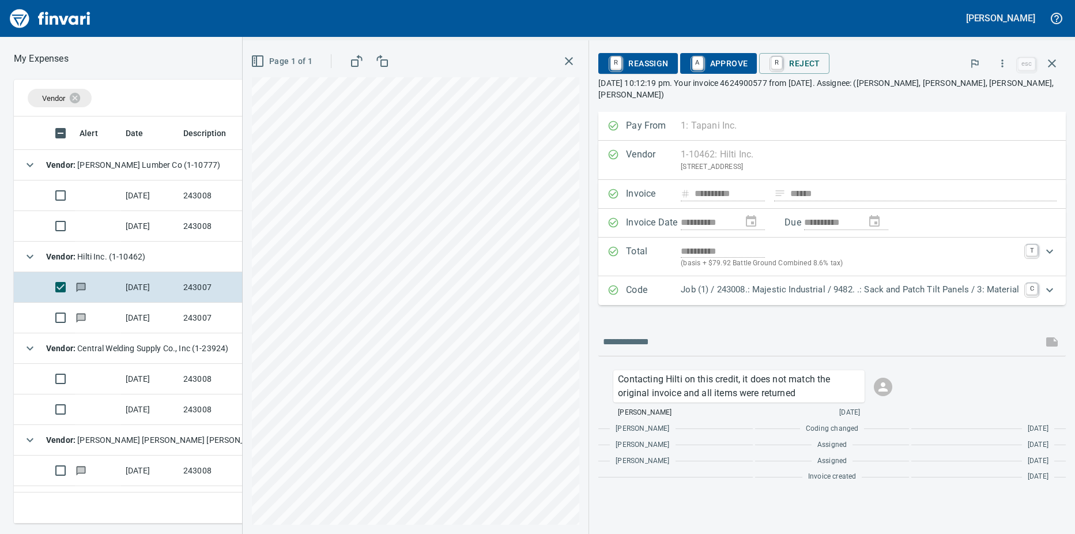
click at [109, 323] on td at bounding box center [98, 318] width 46 height 31
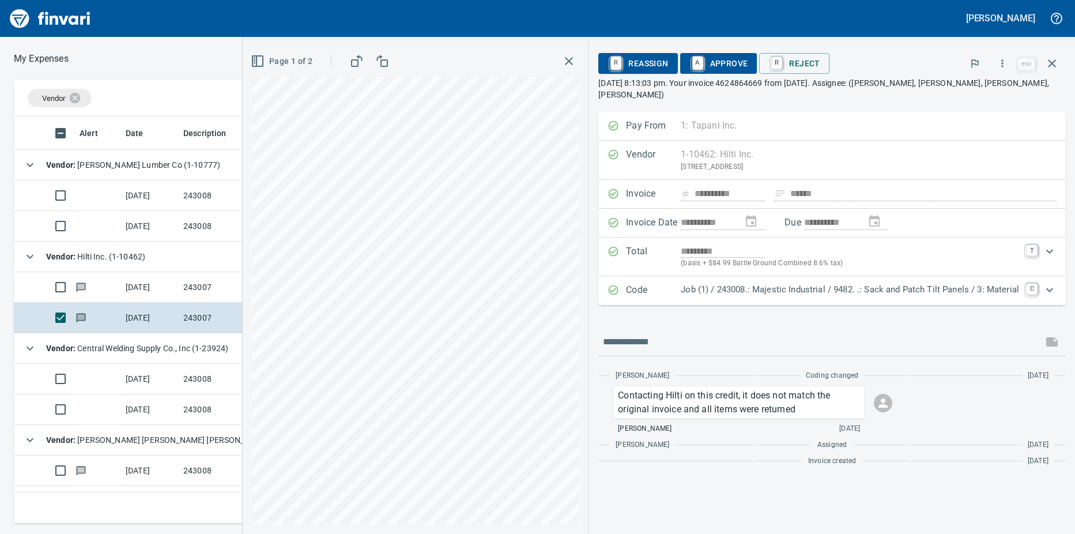
click at [99, 383] on td at bounding box center [98, 379] width 46 height 31
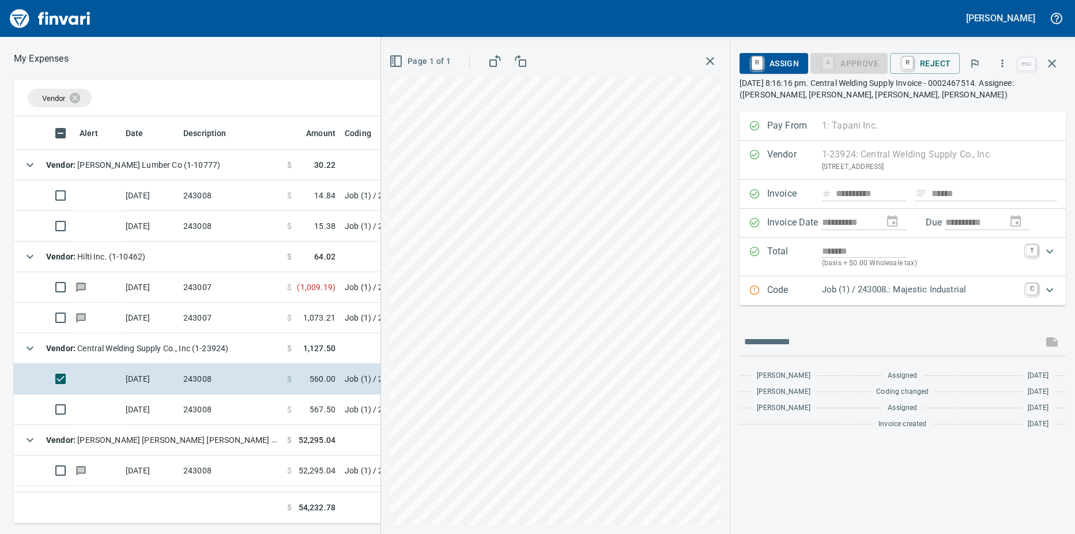
click at [99, 405] on td at bounding box center [98, 409] width 46 height 31
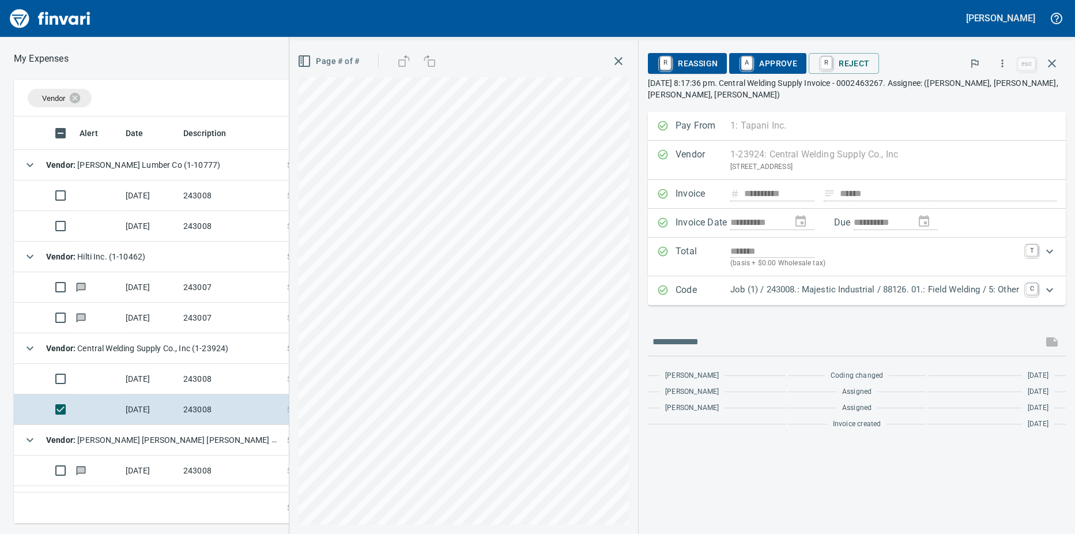
click at [110, 469] on td at bounding box center [98, 471] width 46 height 31
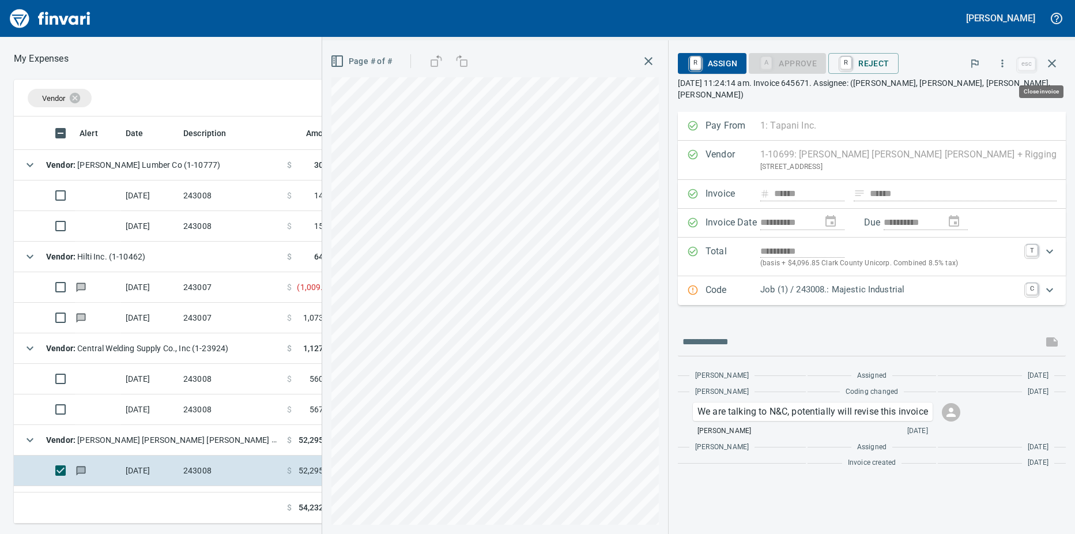
click at [1049, 63] on icon "button" at bounding box center [1052, 64] width 14 height 14
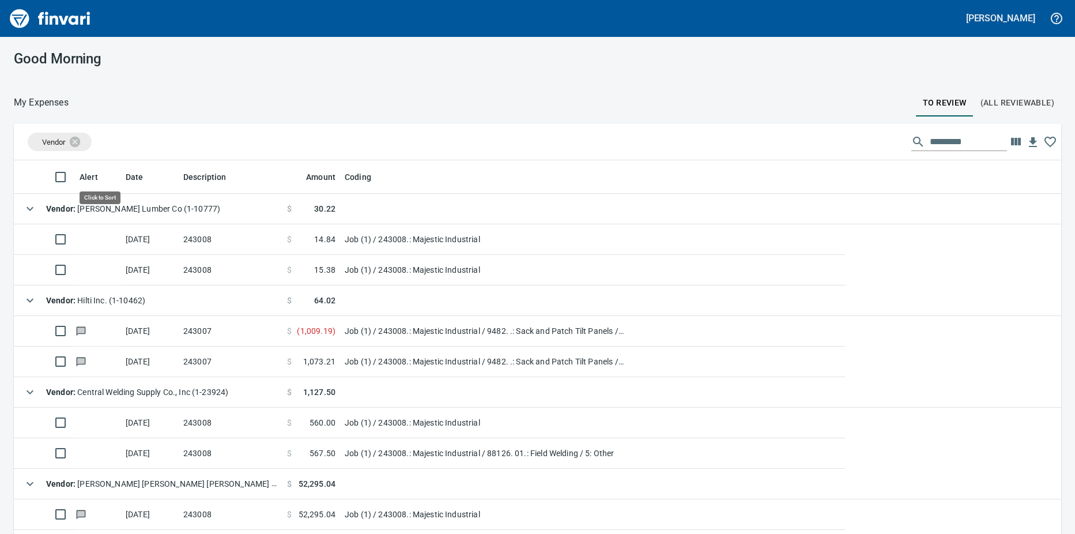
scroll to position [398, 1022]
click at [86, 142] on icon at bounding box center [82, 141] width 10 height 10
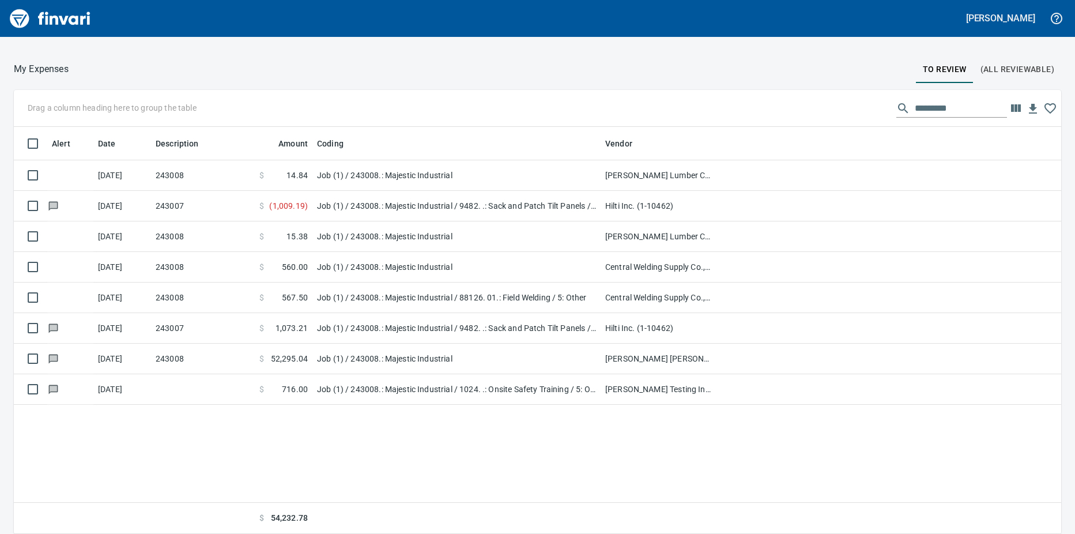
scroll to position [0, 0]
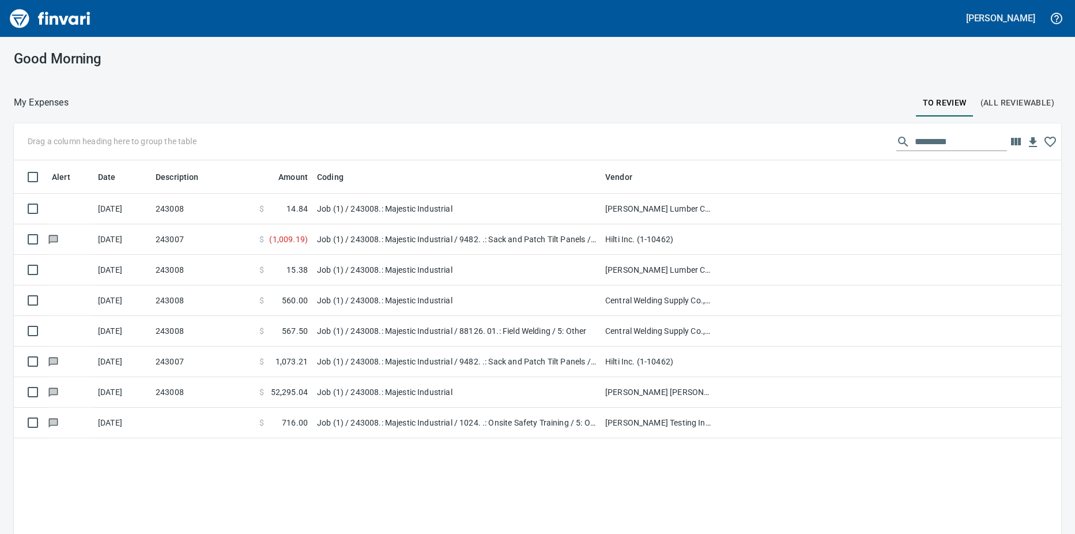
click at [231, 402] on td "243008" at bounding box center [203, 392] width 104 height 31
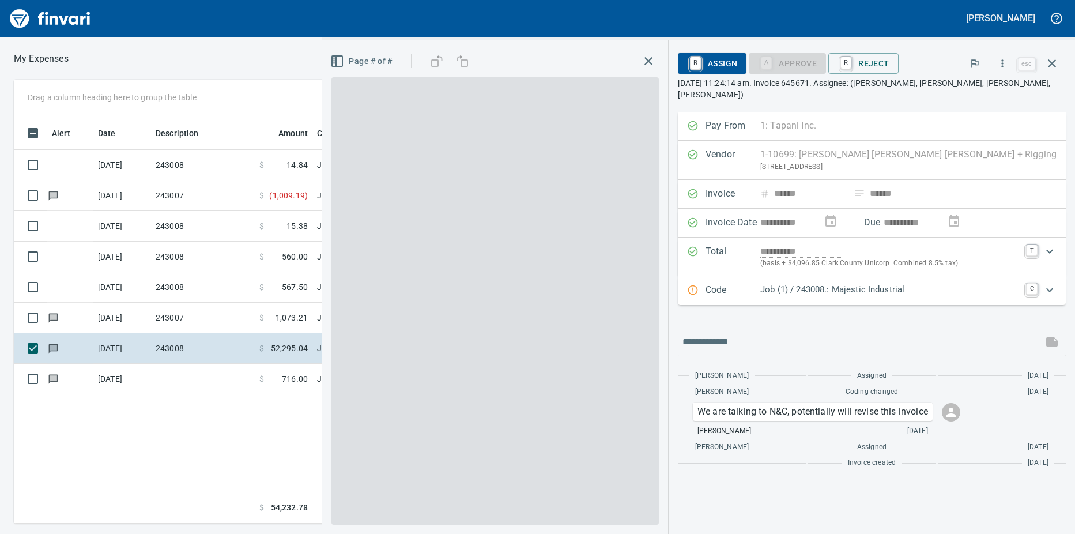
scroll to position [398, 751]
